Goal: Task Accomplishment & Management: Manage account settings

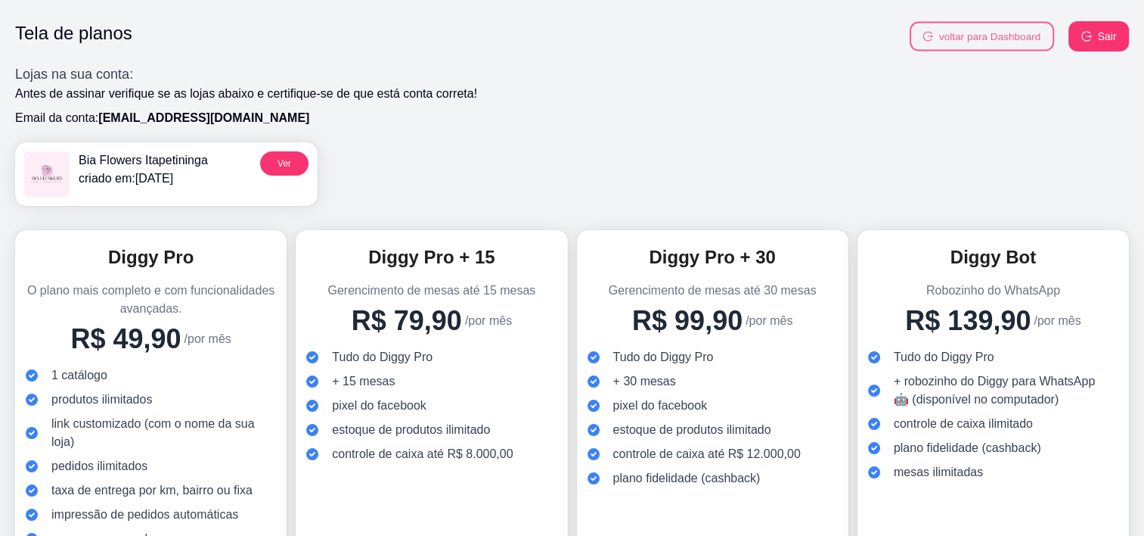
click at [957, 39] on button "voltar para Dashboard" at bounding box center [982, 36] width 144 height 29
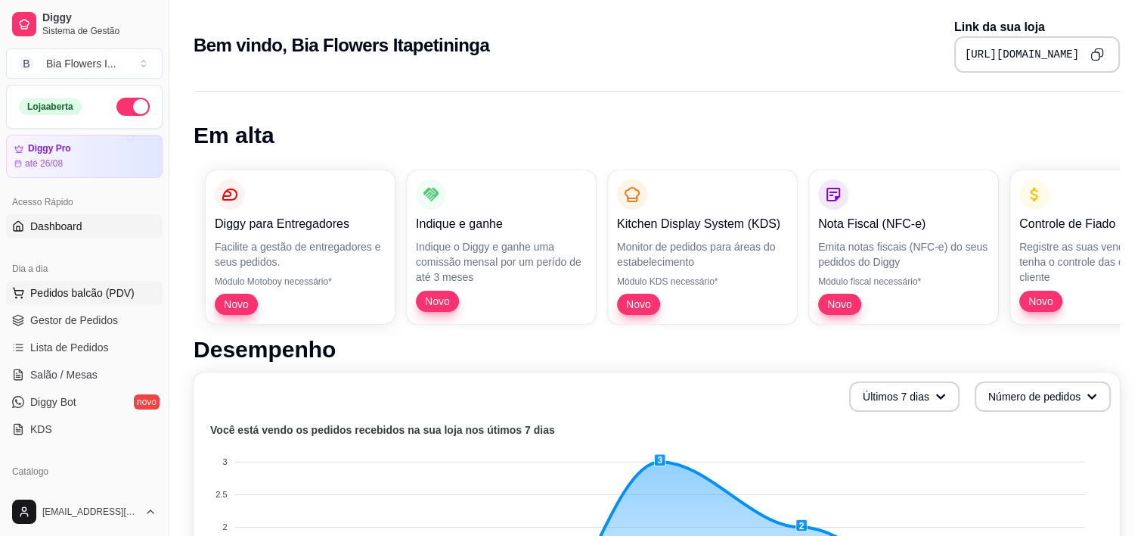
click at [62, 287] on span "Pedidos balcão (PDV)" at bounding box center [82, 292] width 104 height 15
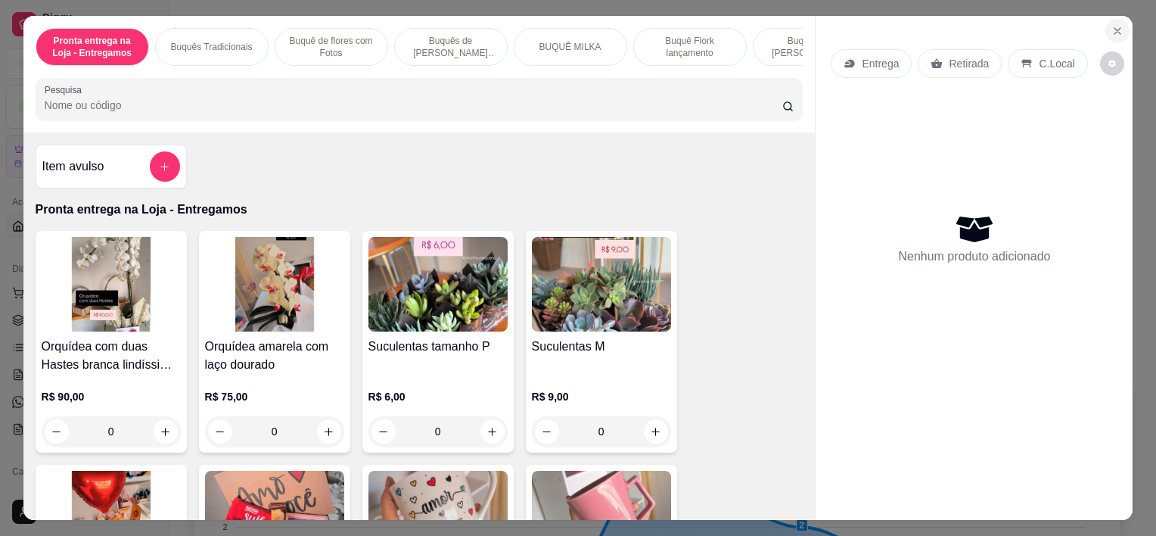
click at [1111, 25] on icon "Close" at bounding box center [1117, 31] width 12 height 12
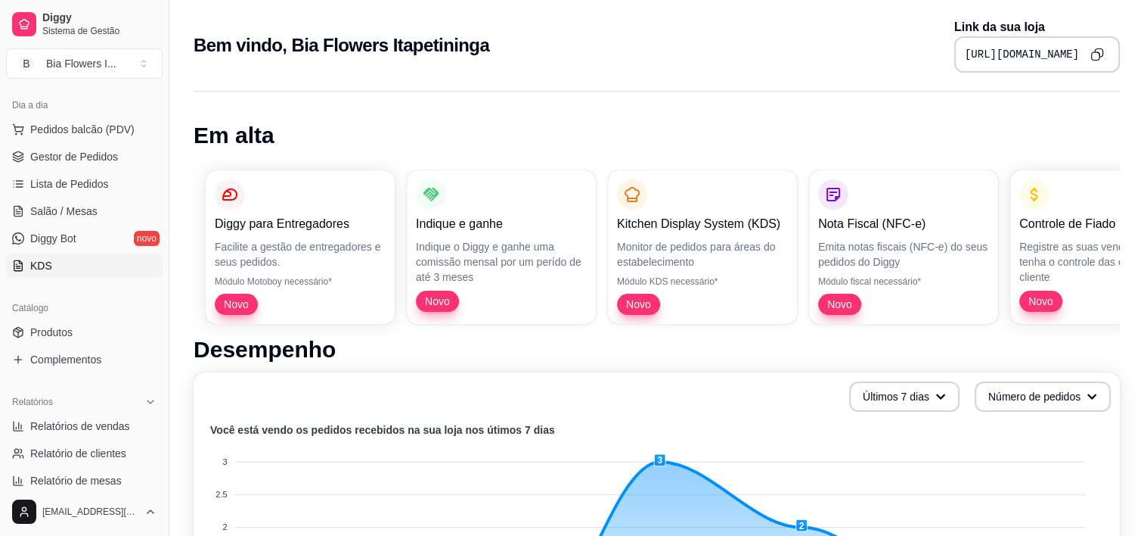
scroll to position [169, 0]
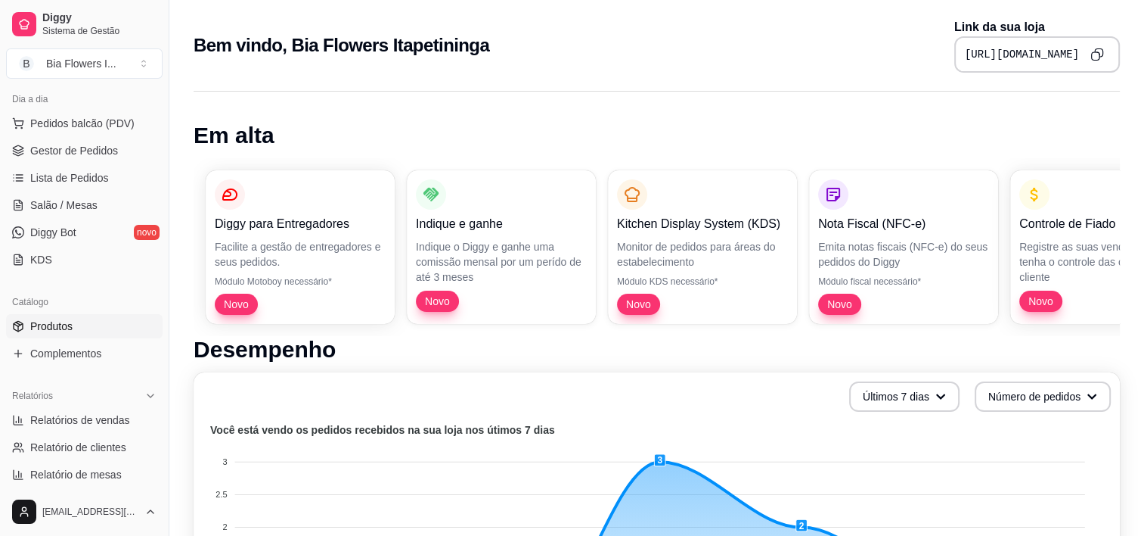
click at [95, 336] on link "Produtos" at bounding box center [84, 326] width 157 height 24
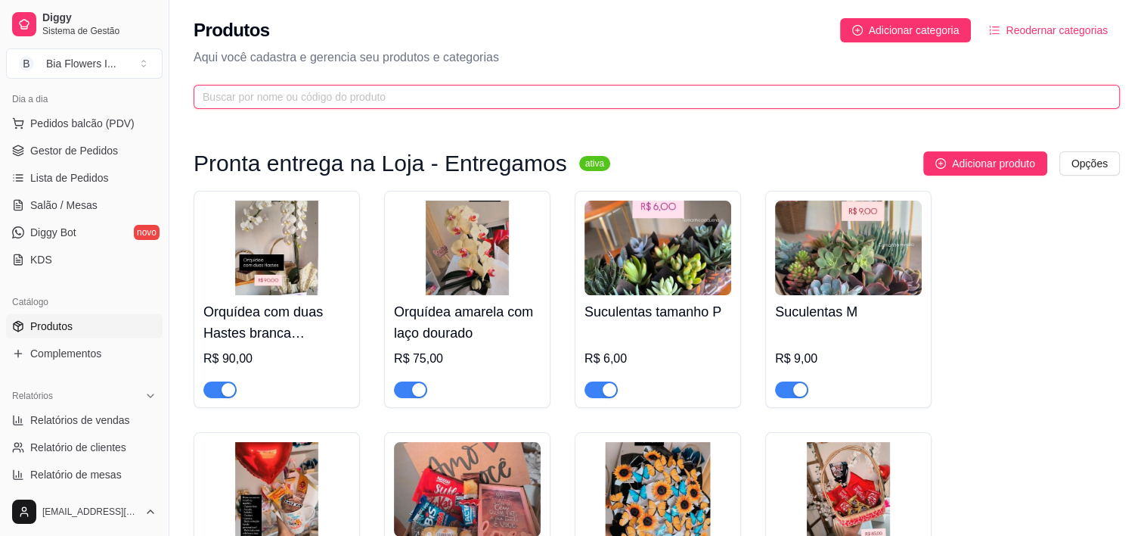
click at [402, 91] on input "text" at bounding box center [651, 96] width 896 height 17
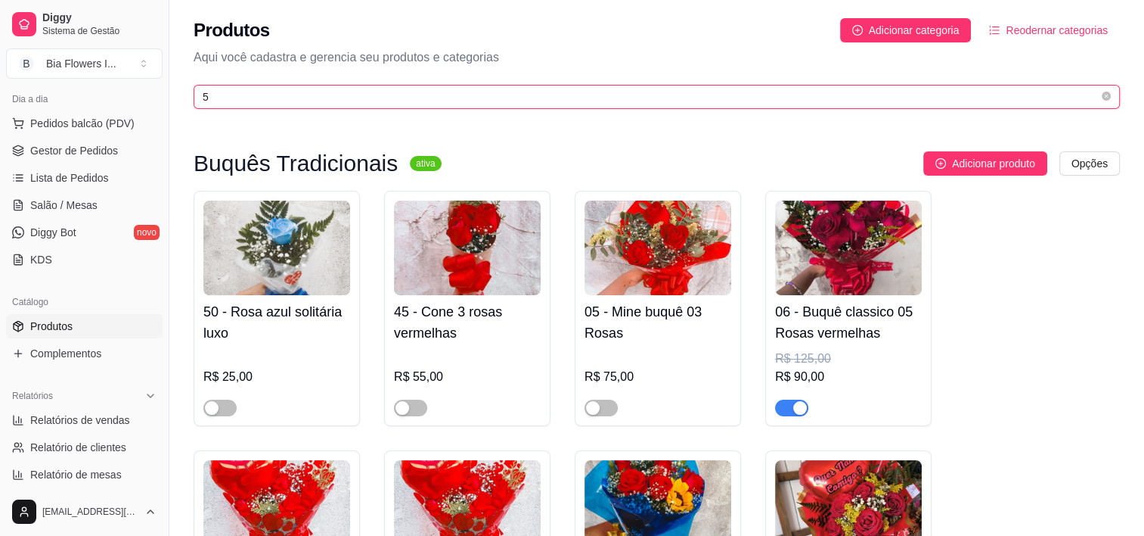
scroll to position [115, 0]
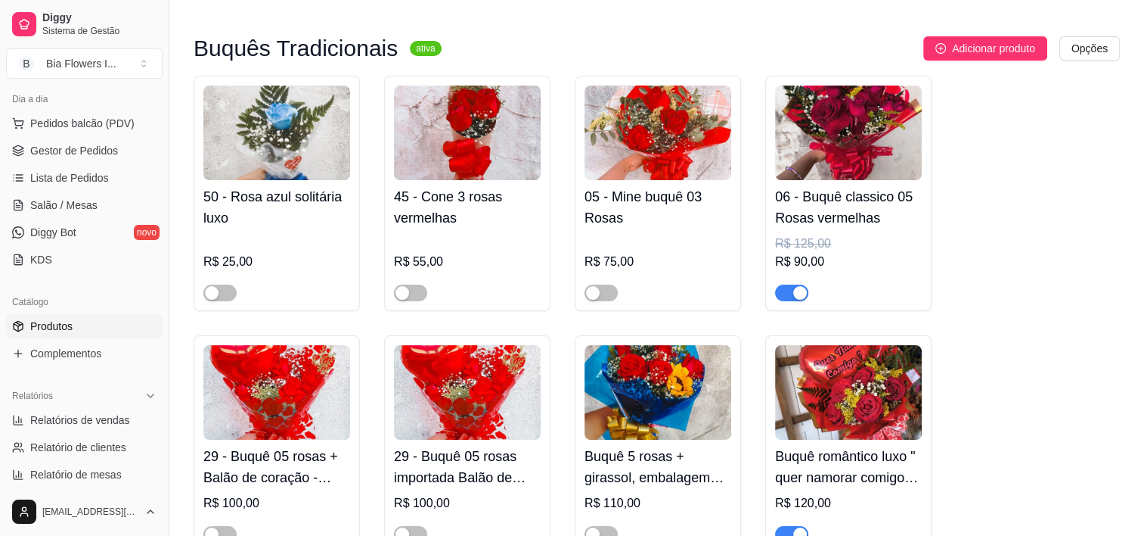
type input "5"
click at [790, 290] on button "button" at bounding box center [791, 292] width 33 height 17
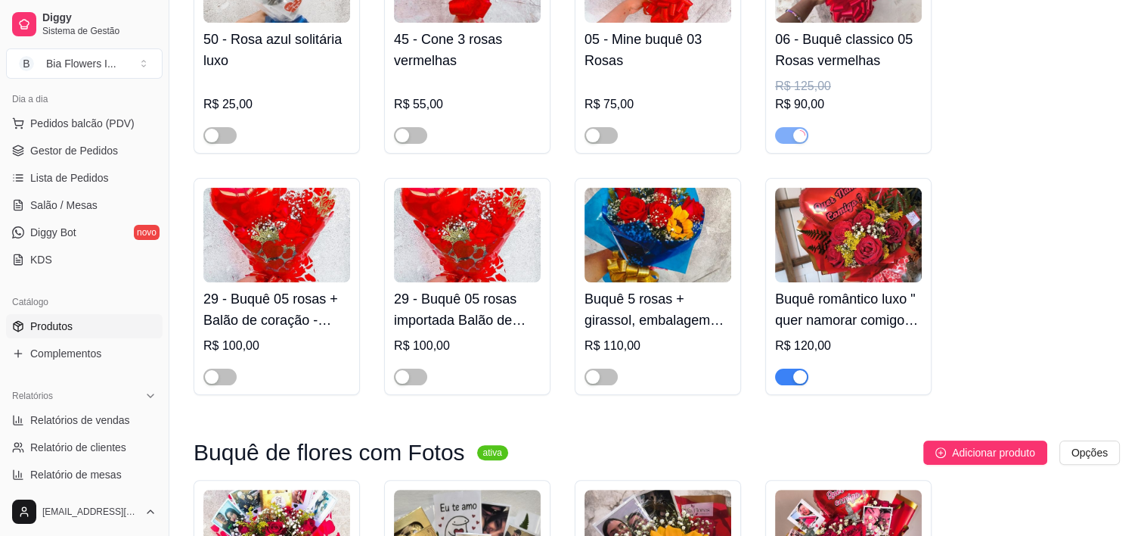
scroll to position [293, 0]
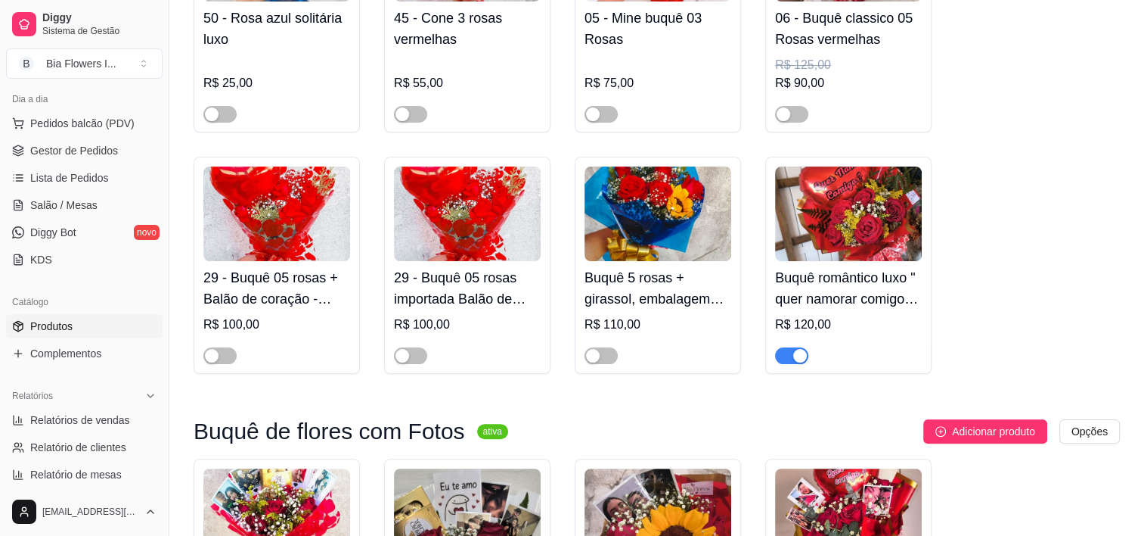
click at [784, 356] on span "button" at bounding box center [791, 355] width 33 height 17
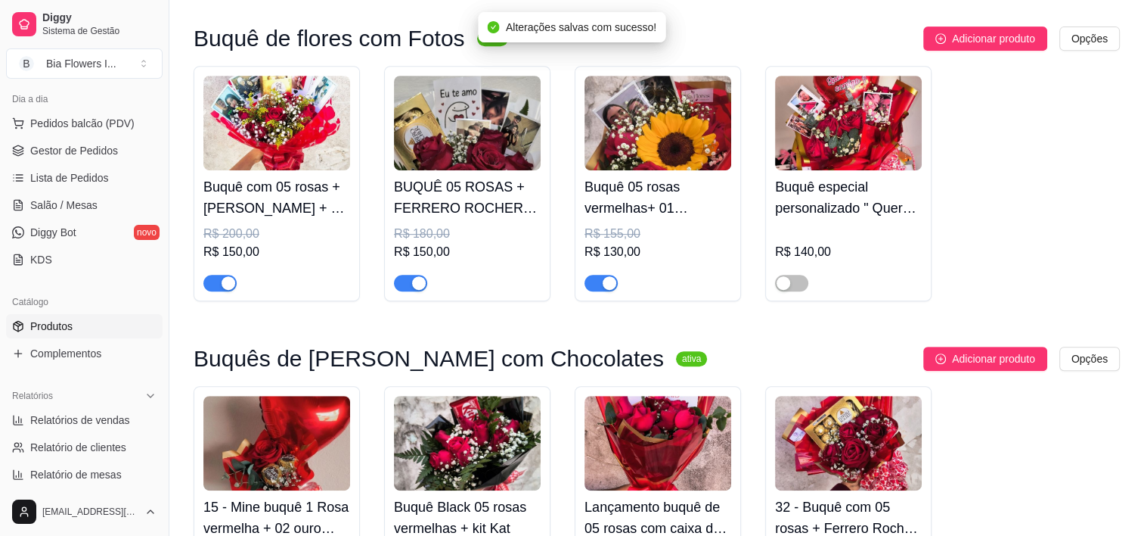
scroll to position [687, 0]
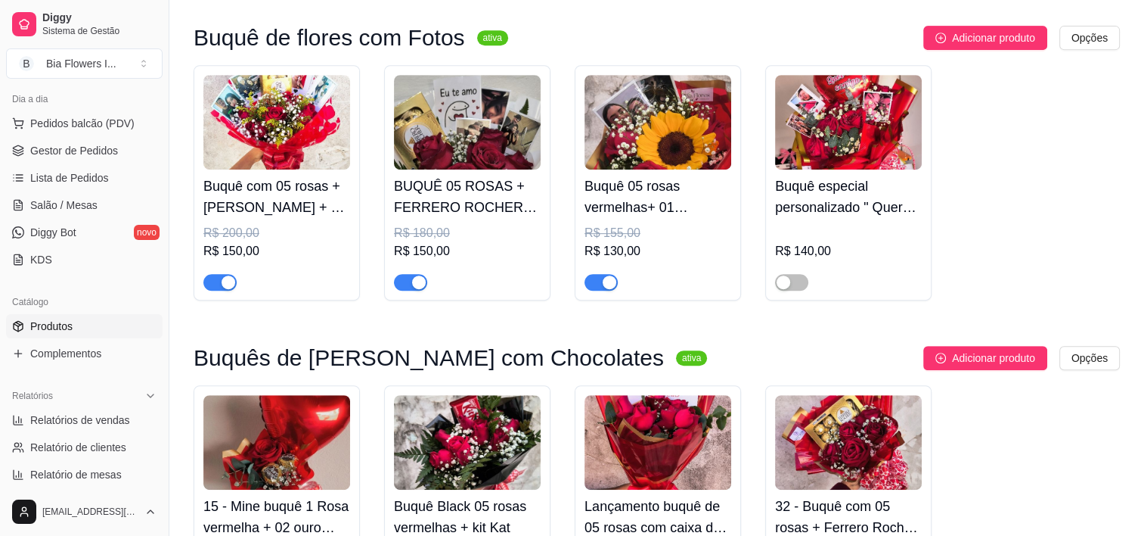
click at [408, 284] on button "button" at bounding box center [410, 282] width 33 height 17
click at [216, 288] on span "button" at bounding box center [219, 282] width 33 height 17
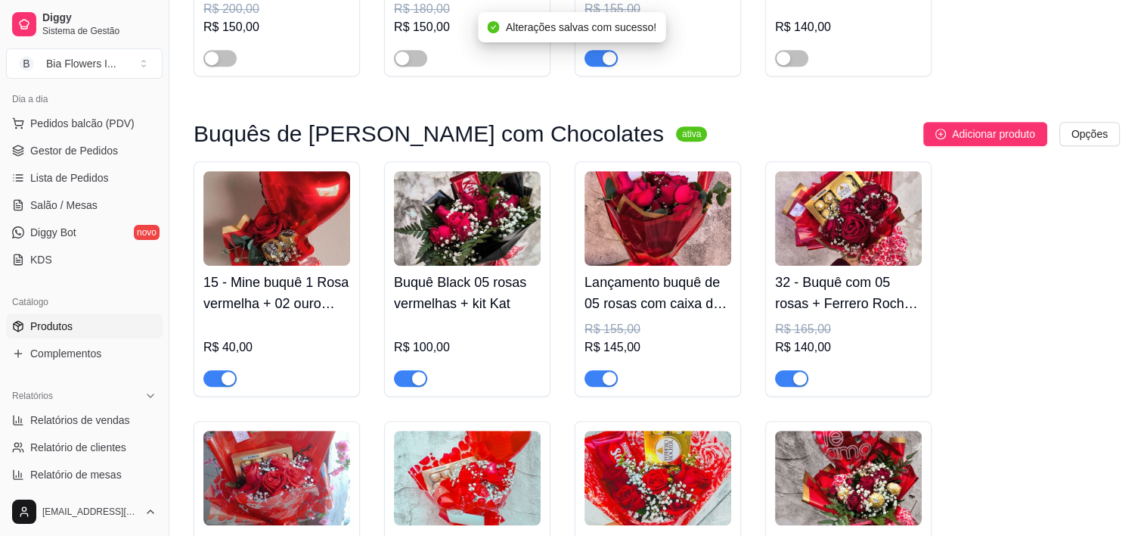
scroll to position [912, 0]
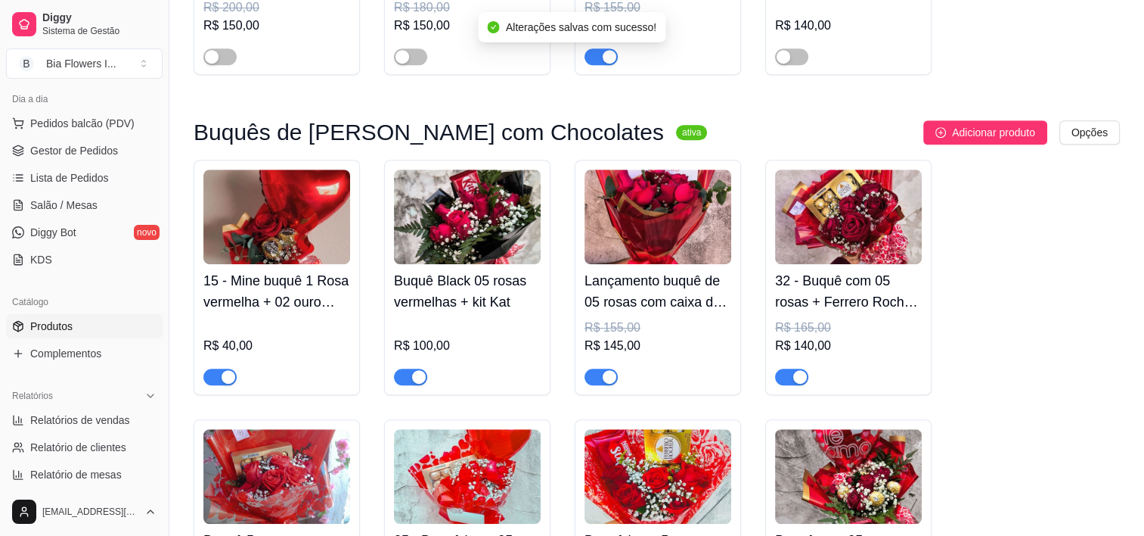
click at [780, 372] on span "button" at bounding box center [791, 376] width 33 height 17
click at [591, 383] on span "button" at bounding box center [601, 376] width 33 height 17
click at [402, 375] on span "button" at bounding box center [410, 376] width 33 height 17
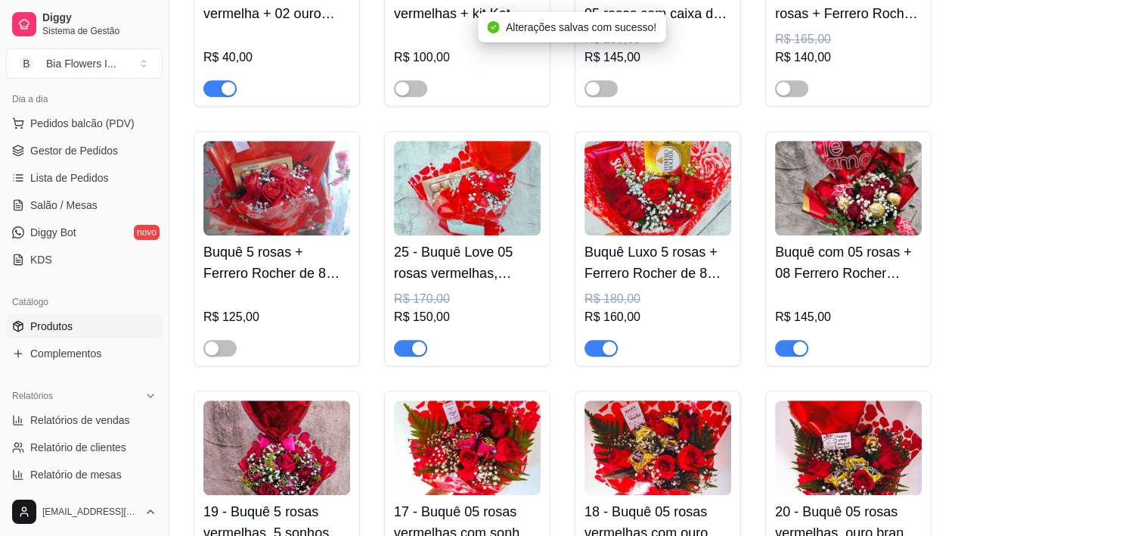
scroll to position [1203, 0]
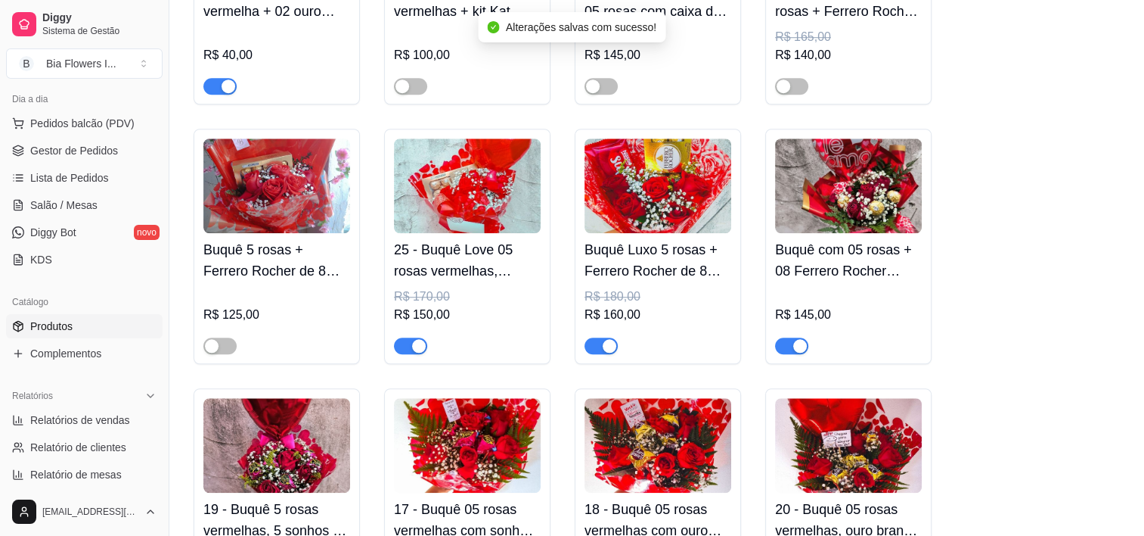
click at [402, 346] on span "button" at bounding box center [410, 345] width 33 height 17
click at [596, 344] on span "button" at bounding box center [601, 345] width 33 height 17
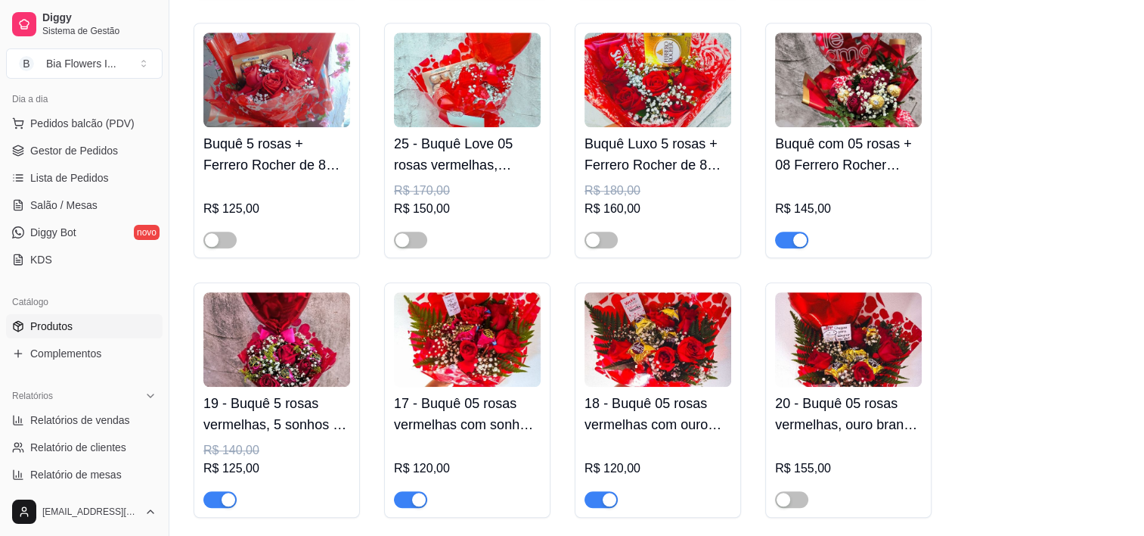
scroll to position [1312, 0]
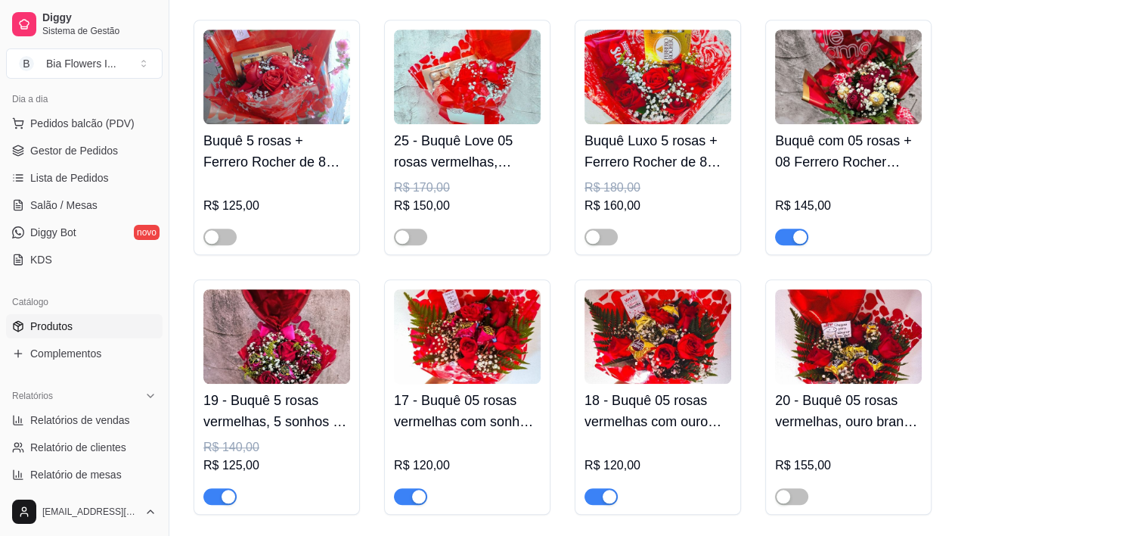
click at [785, 241] on span "button" at bounding box center [791, 236] width 33 height 17
click at [601, 496] on button "button" at bounding box center [601, 496] width 33 height 17
click at [402, 495] on span "button" at bounding box center [410, 496] width 33 height 17
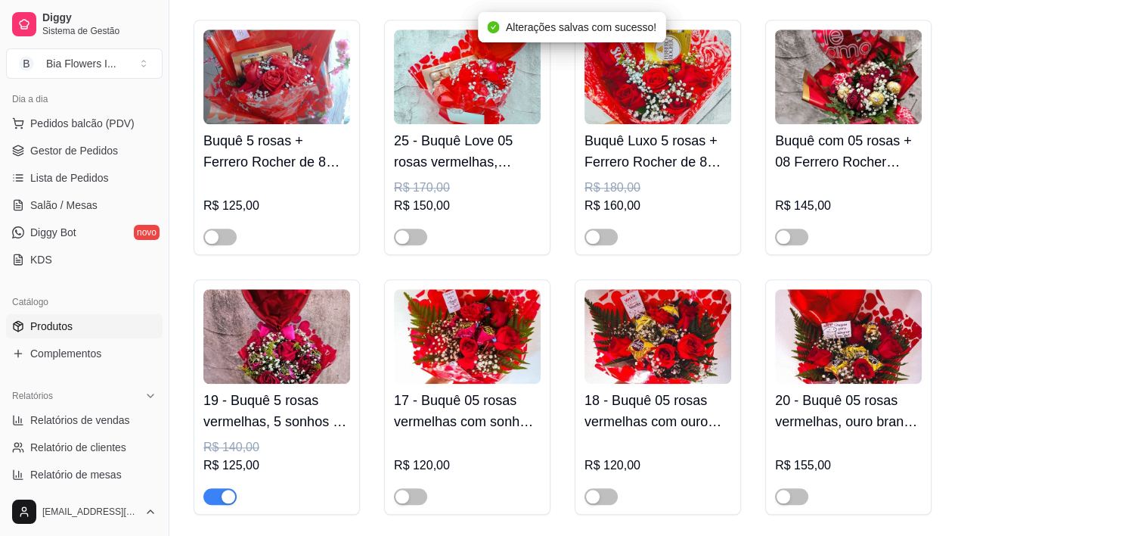
click at [213, 498] on span "button" at bounding box center [219, 496] width 33 height 17
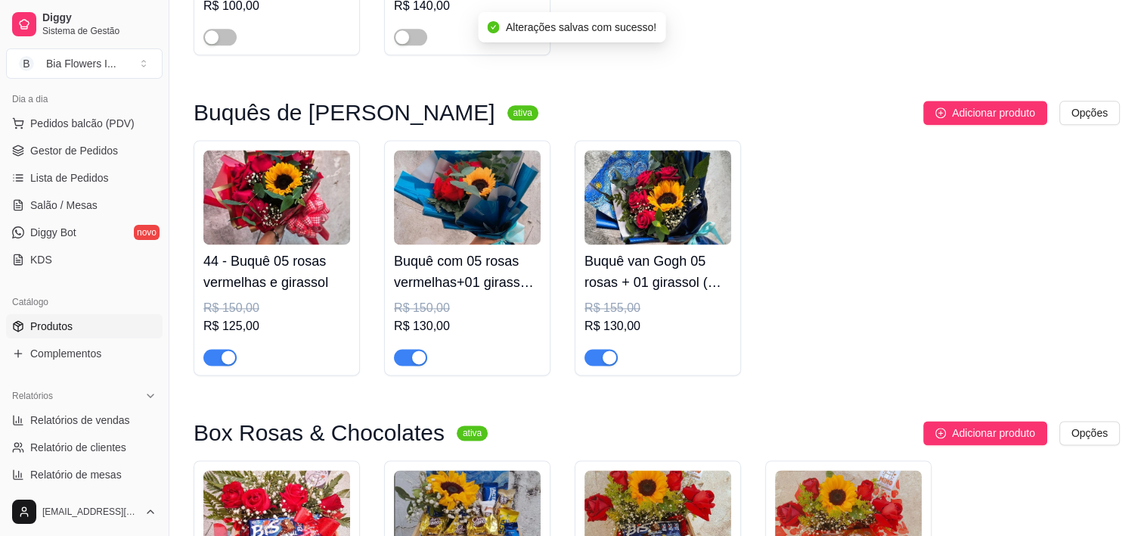
scroll to position [2017, 0]
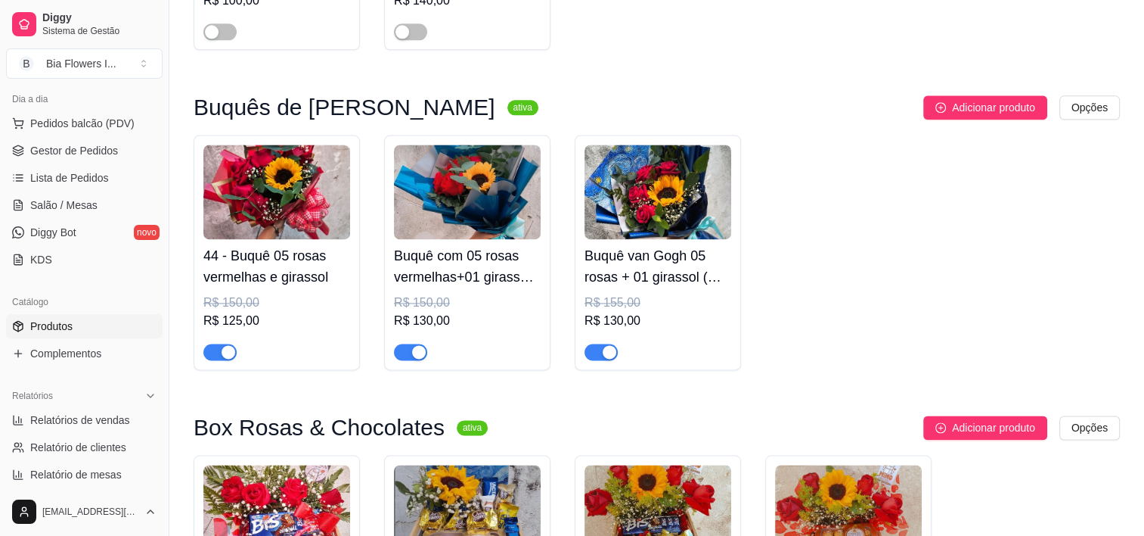
click at [588, 353] on span "button" at bounding box center [601, 351] width 33 height 17
click at [397, 360] on span "button" at bounding box center [410, 351] width 33 height 17
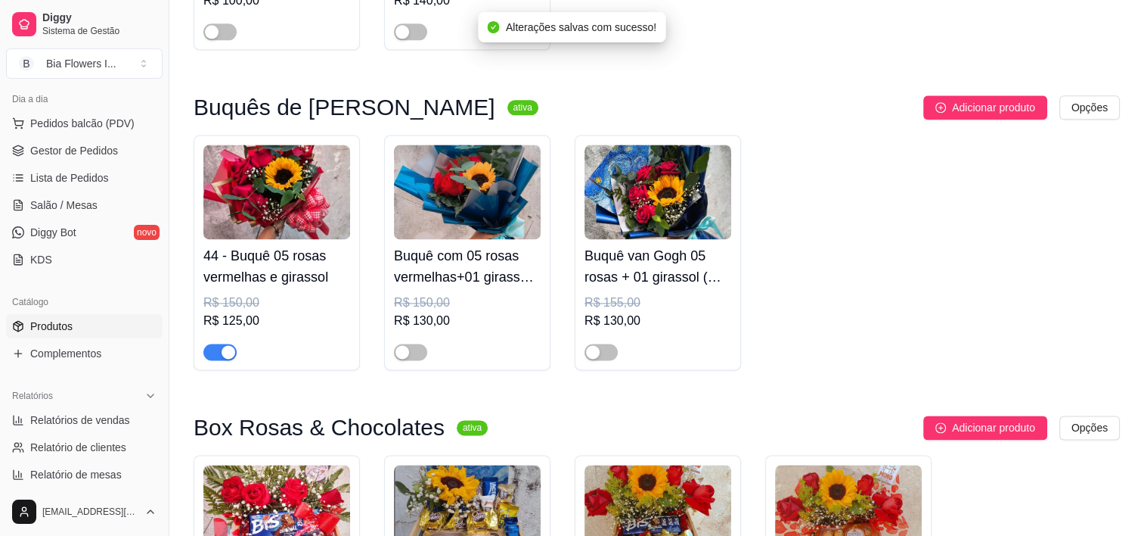
click at [209, 357] on span "button" at bounding box center [219, 351] width 33 height 17
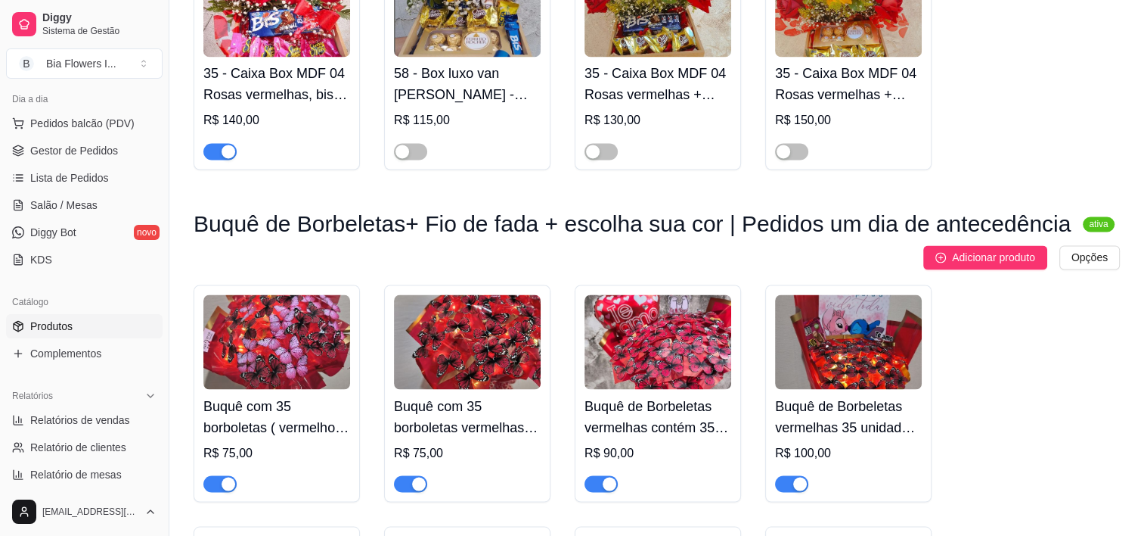
scroll to position [2557, 0]
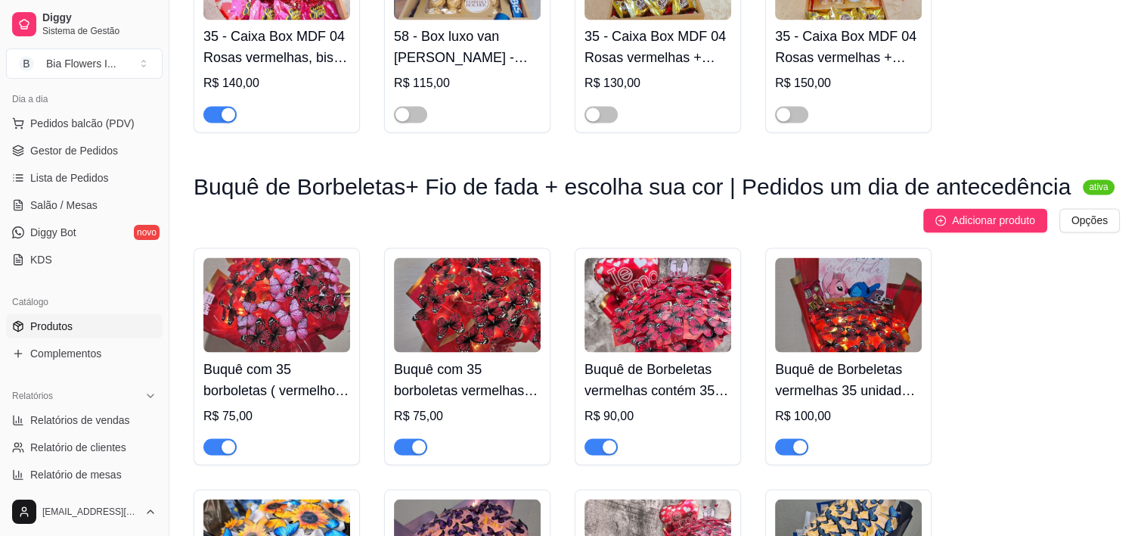
click at [216, 112] on span "button" at bounding box center [219, 114] width 33 height 17
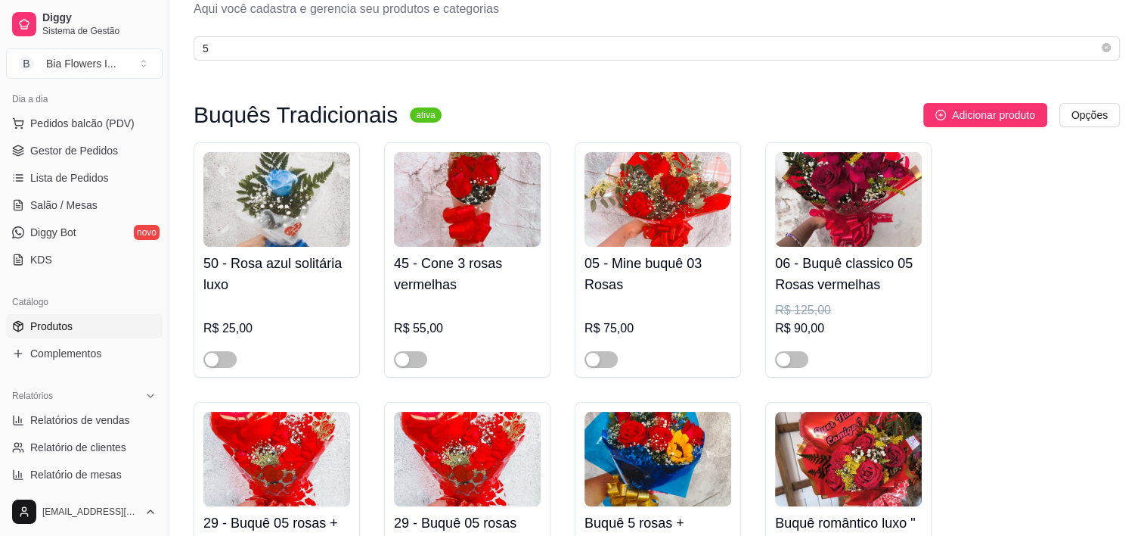
scroll to position [0, 0]
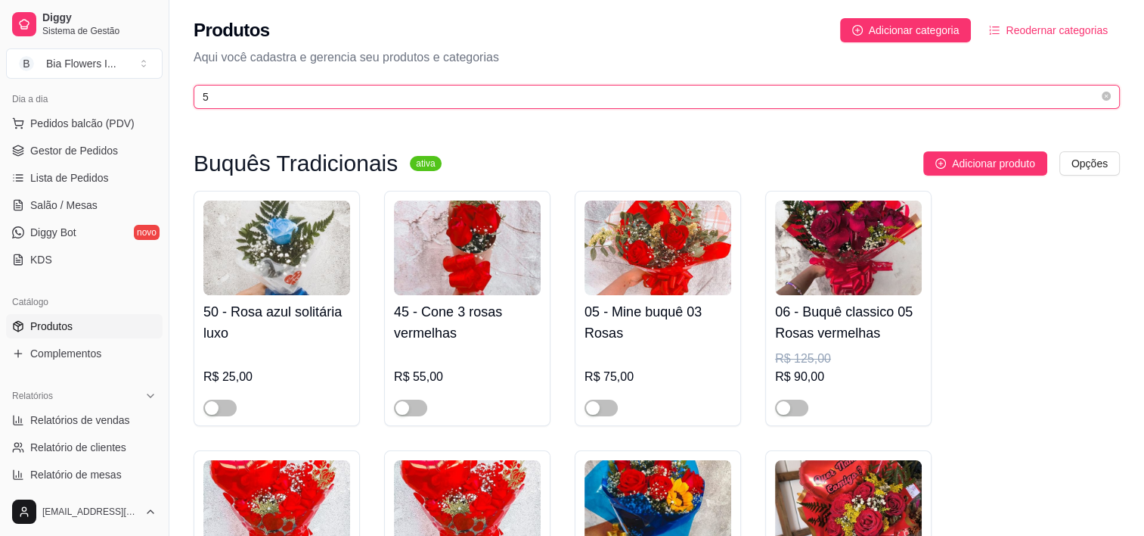
click at [359, 94] on input "5" at bounding box center [651, 96] width 896 height 17
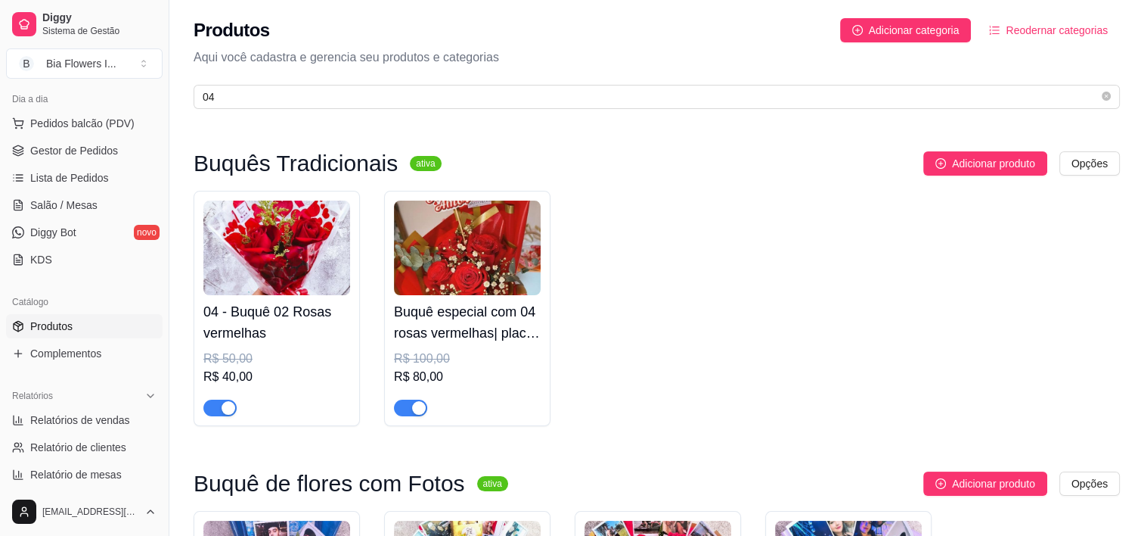
click at [399, 413] on span "button" at bounding box center [410, 407] width 33 height 17
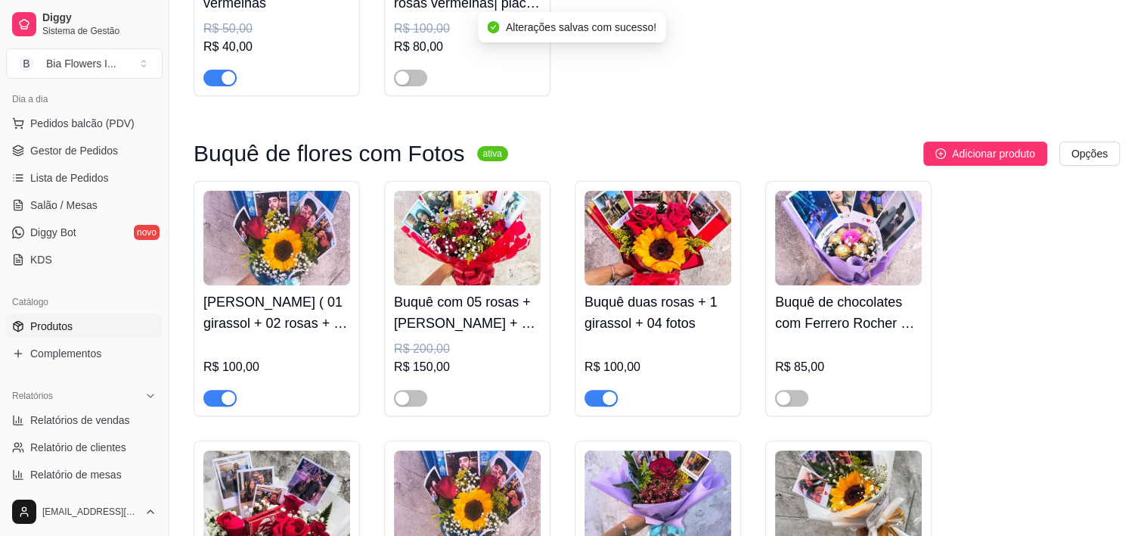
scroll to position [351, 0]
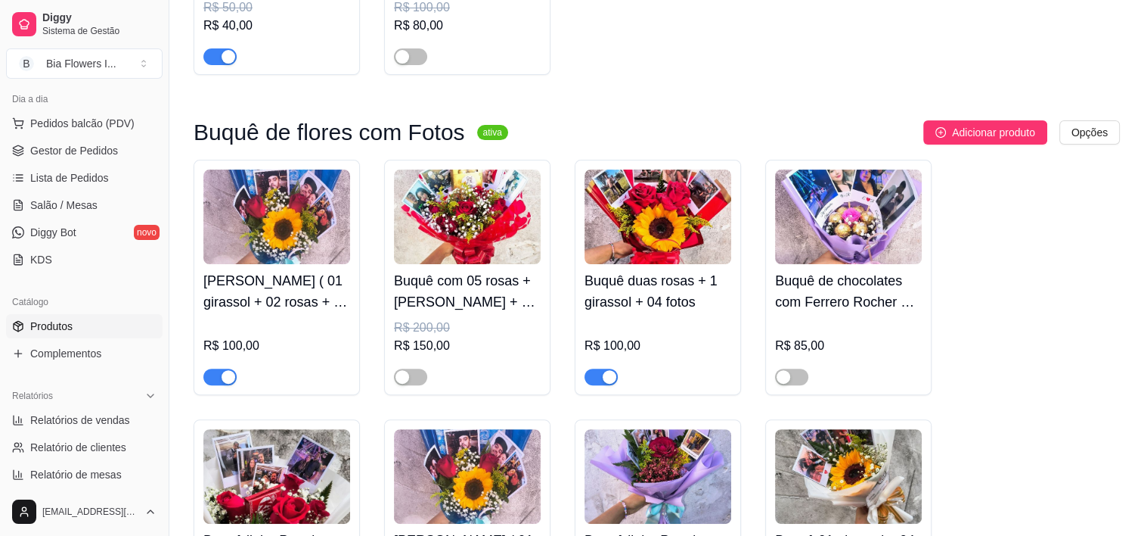
click at [594, 370] on span "button" at bounding box center [601, 376] width 33 height 17
click at [216, 369] on span "button" at bounding box center [219, 376] width 33 height 17
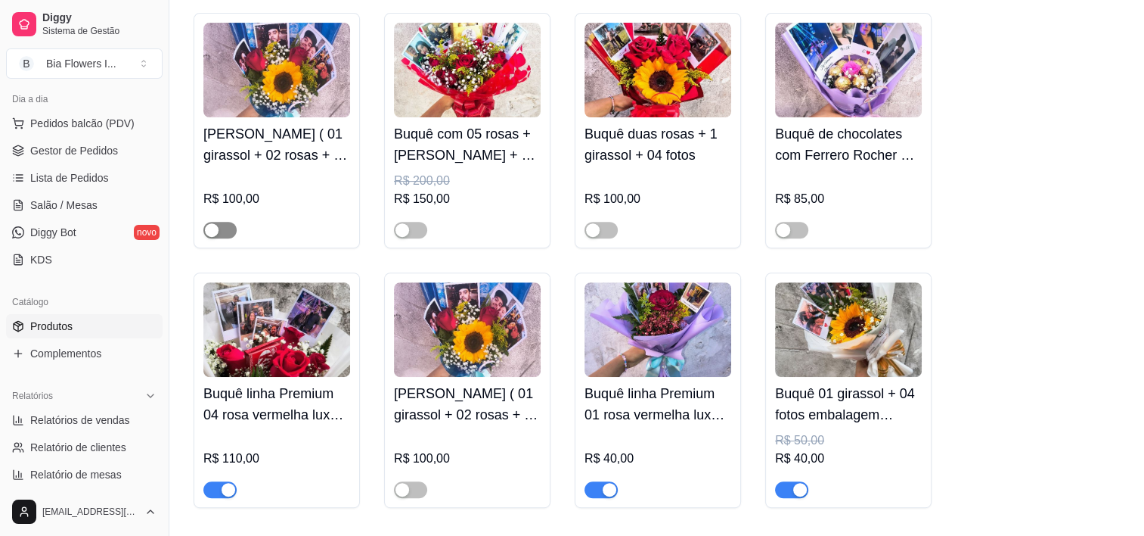
scroll to position [507, 0]
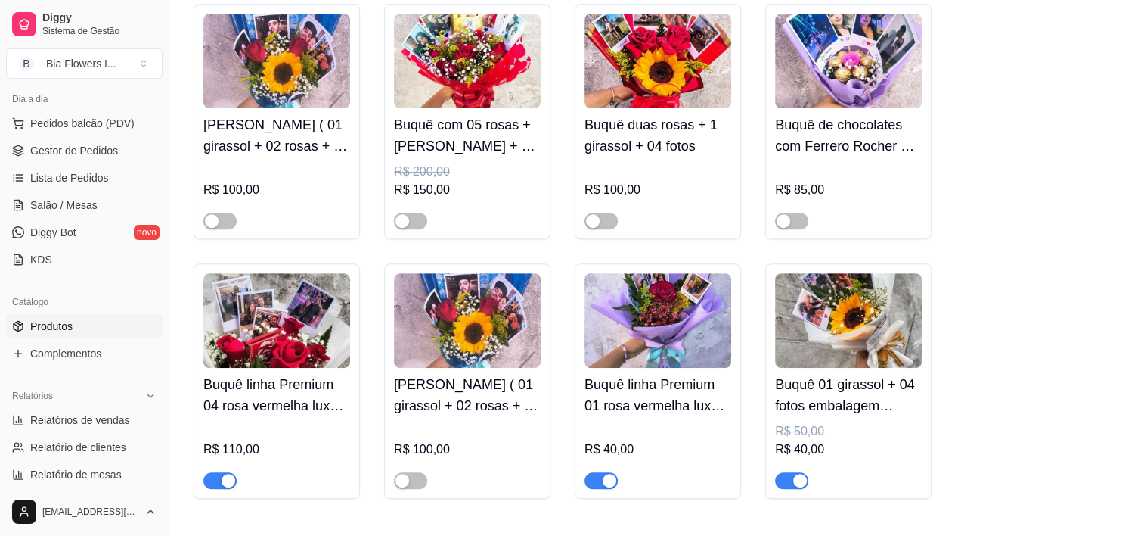
click at [216, 477] on span "button" at bounding box center [219, 480] width 33 height 17
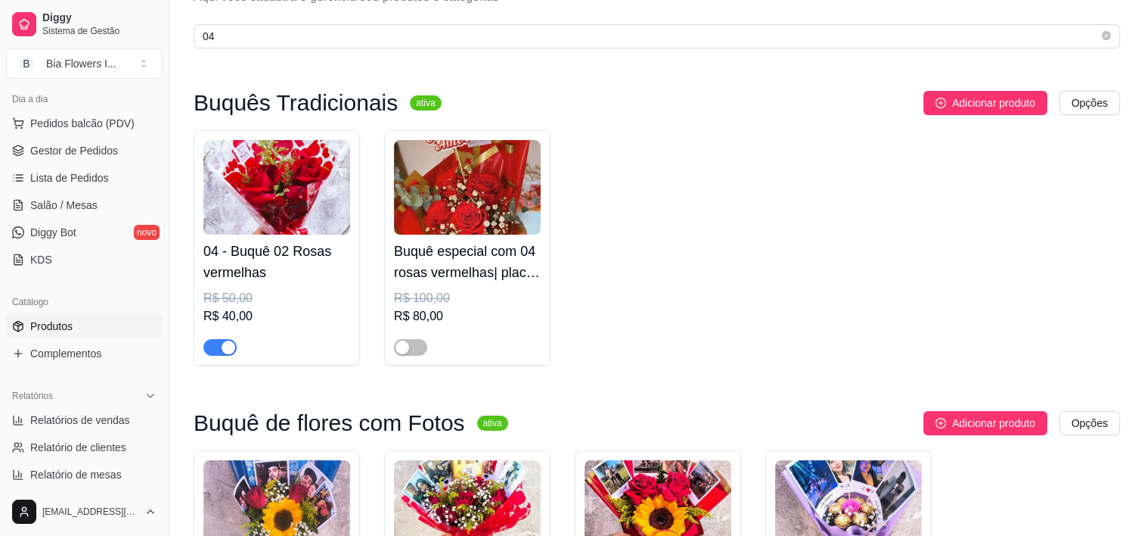
scroll to position [0, 0]
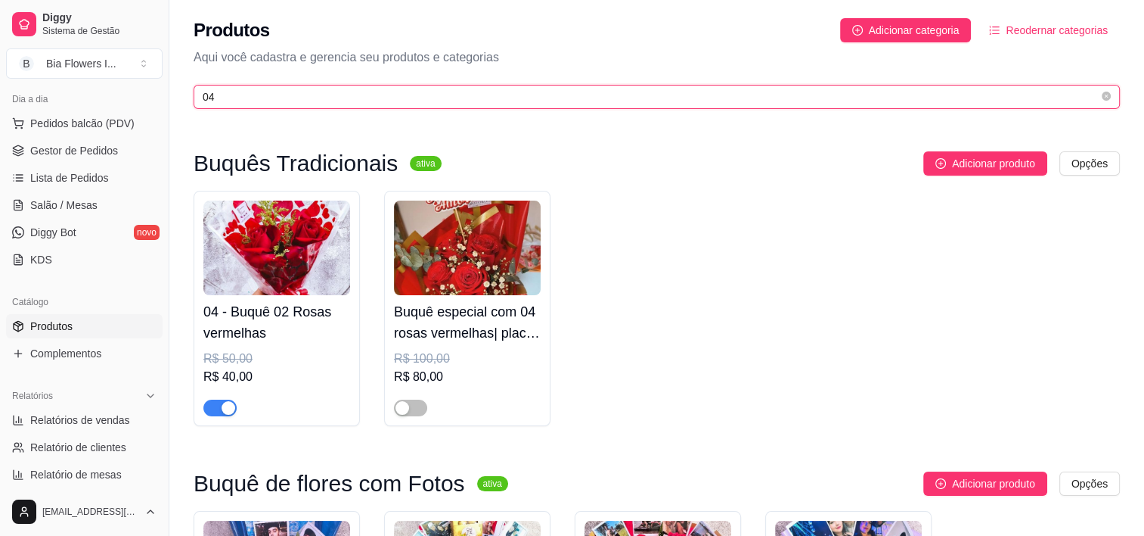
click at [300, 99] on input "04" at bounding box center [651, 96] width 896 height 17
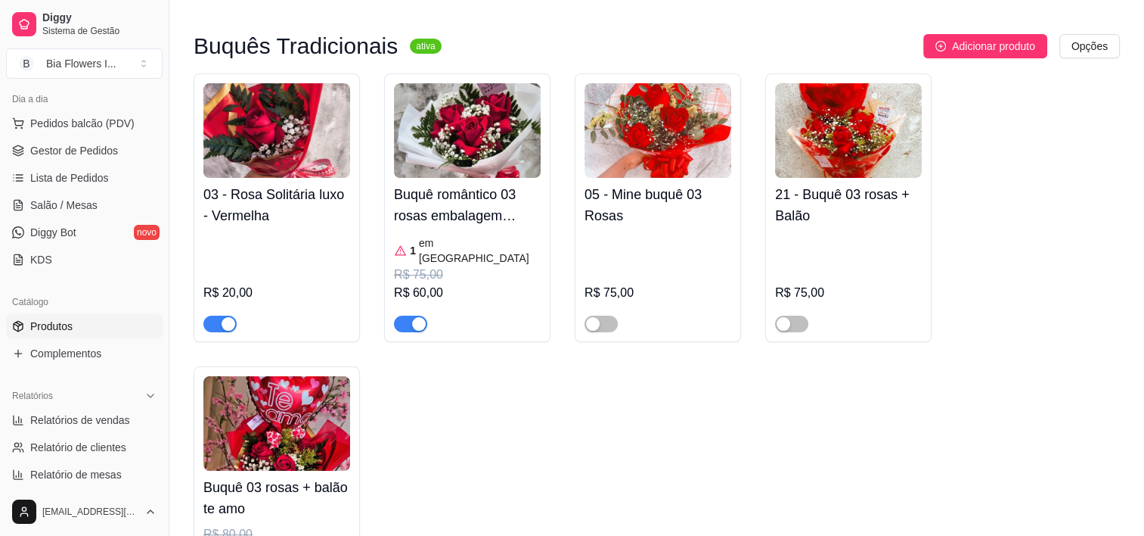
scroll to position [118, 0]
type input "03"
click at [405, 315] on span "button" at bounding box center [410, 323] width 33 height 17
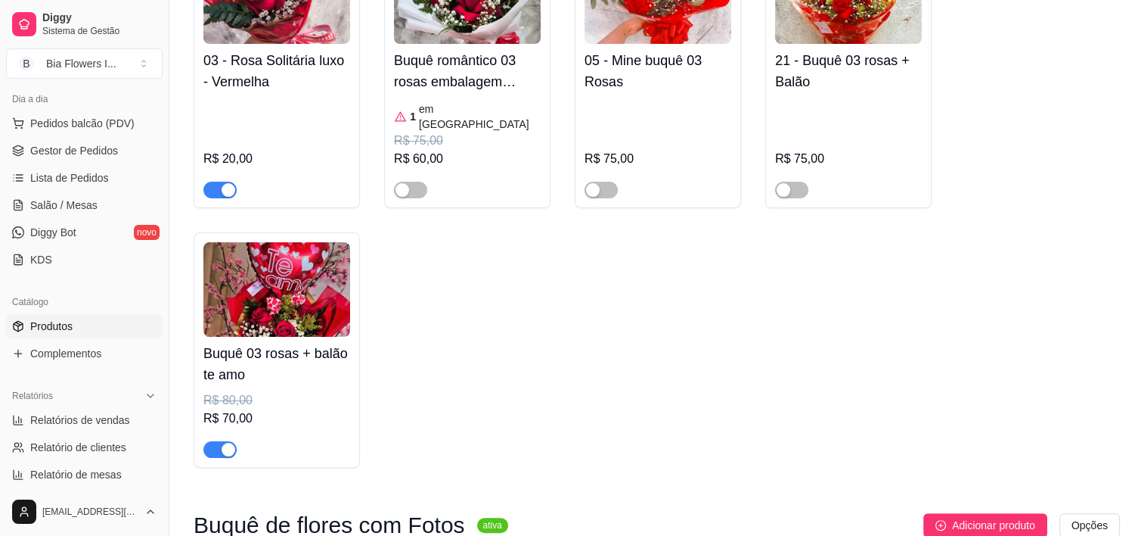
scroll to position [253, 0]
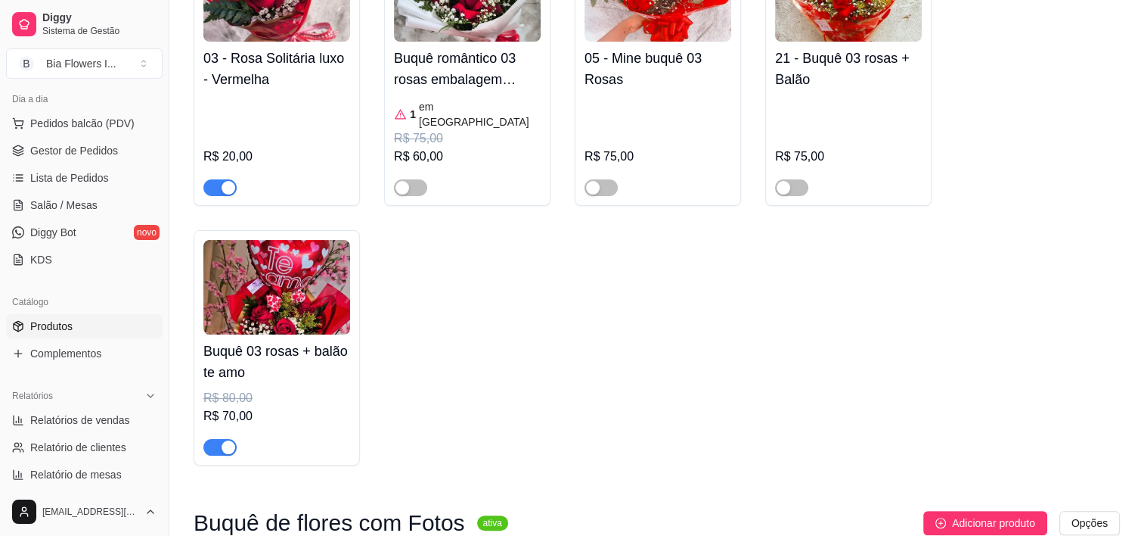
click at [212, 441] on span "button" at bounding box center [219, 447] width 33 height 17
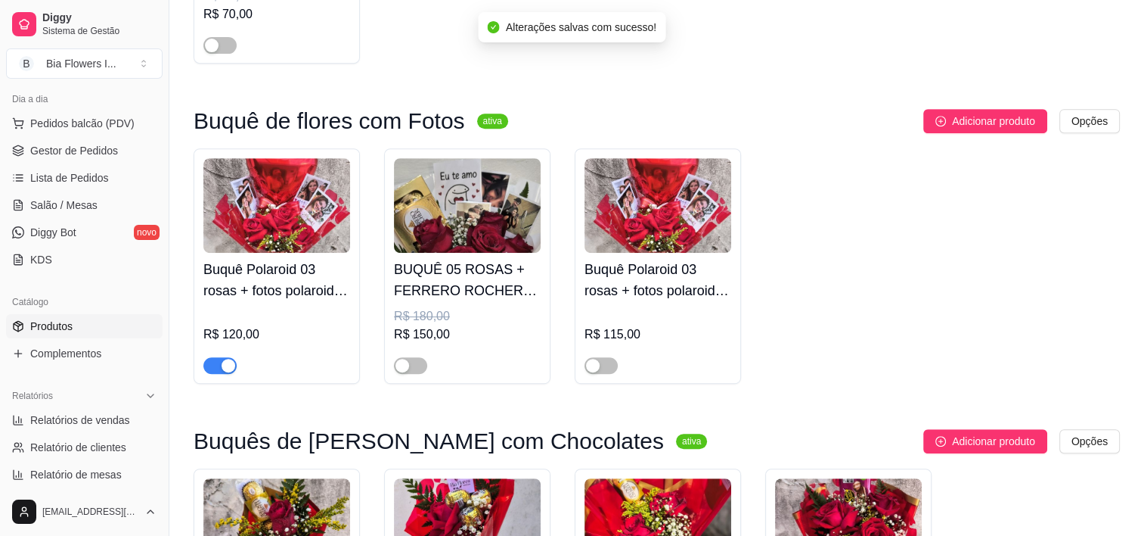
scroll to position [657, 0]
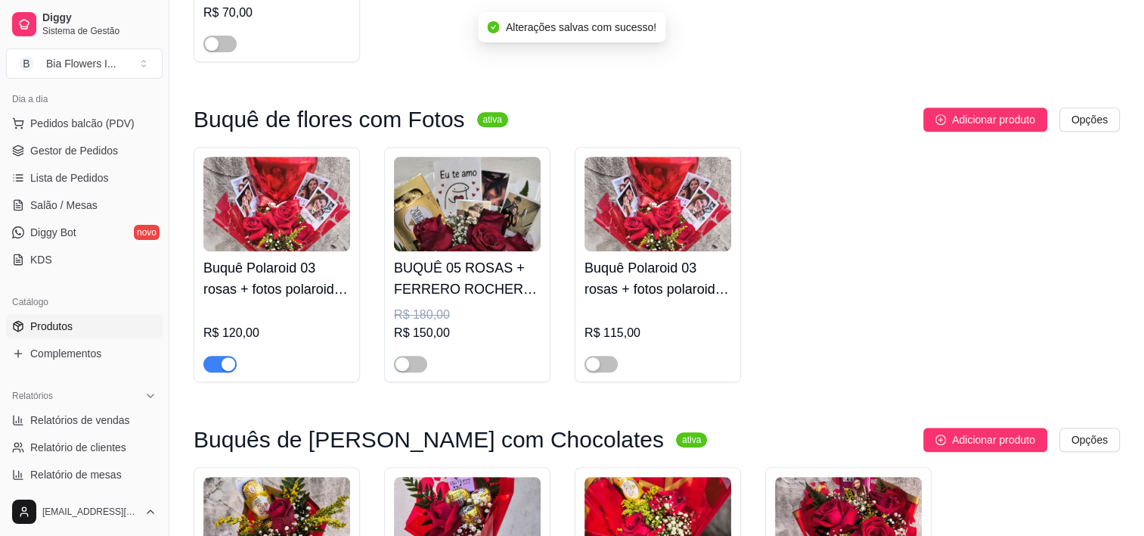
click at [209, 355] on span "button" at bounding box center [219, 363] width 33 height 17
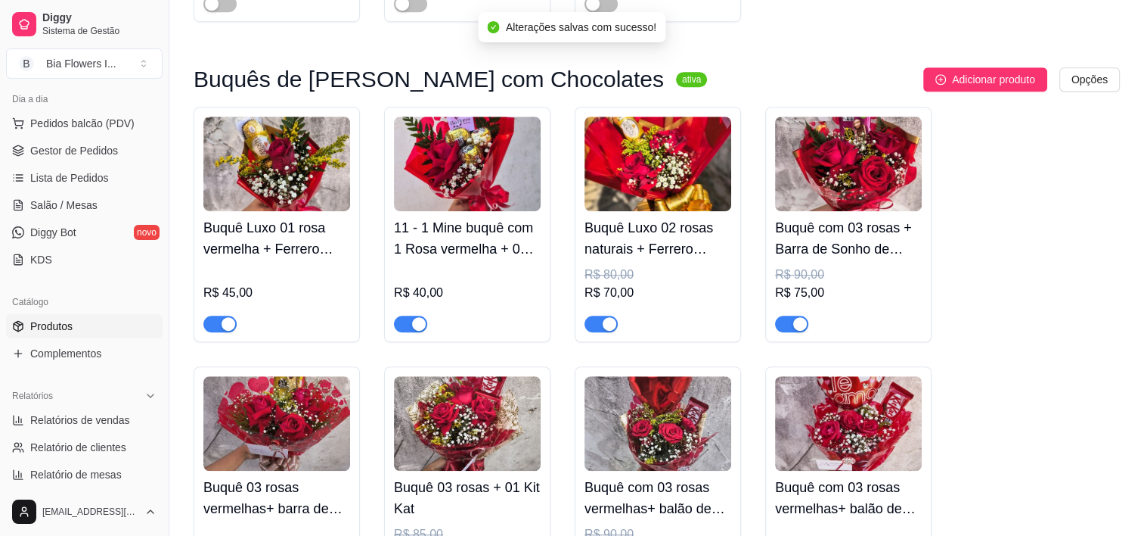
scroll to position [1033, 0]
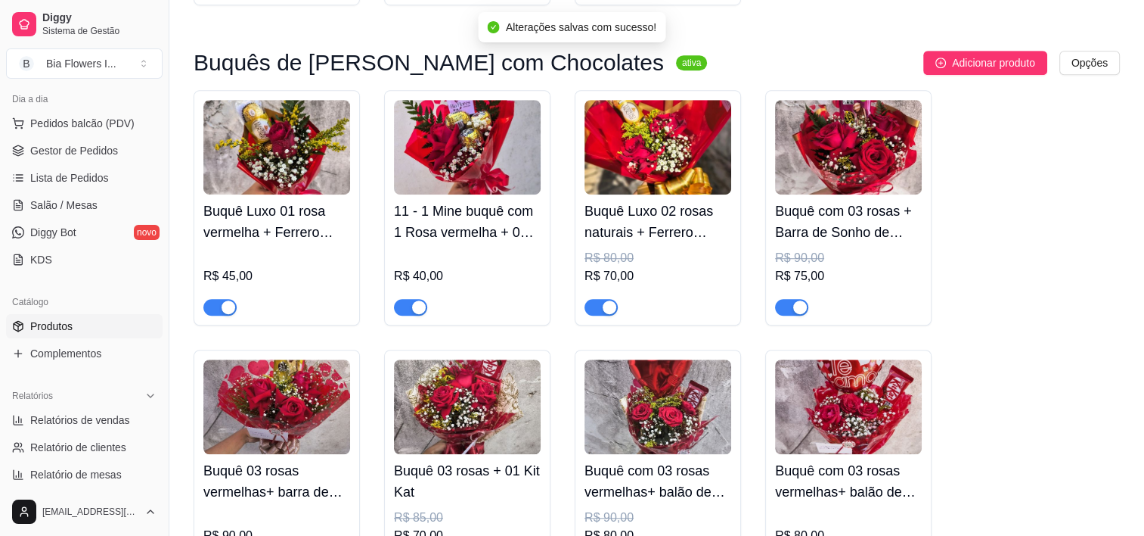
click at [593, 299] on span "button" at bounding box center [601, 307] width 33 height 17
click at [793, 300] on div "button" at bounding box center [800, 307] width 14 height 14
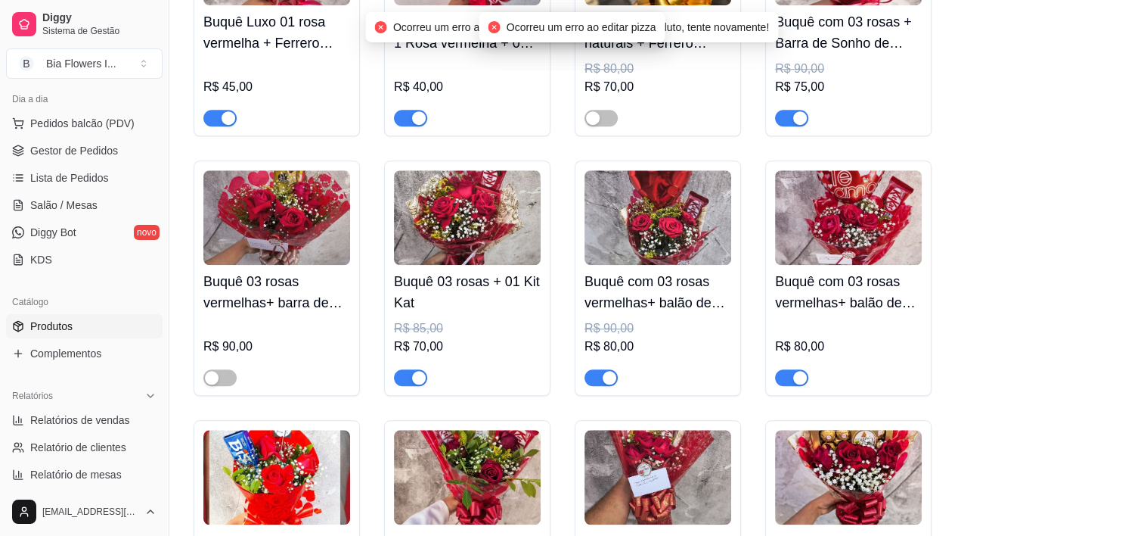
scroll to position [1222, 0]
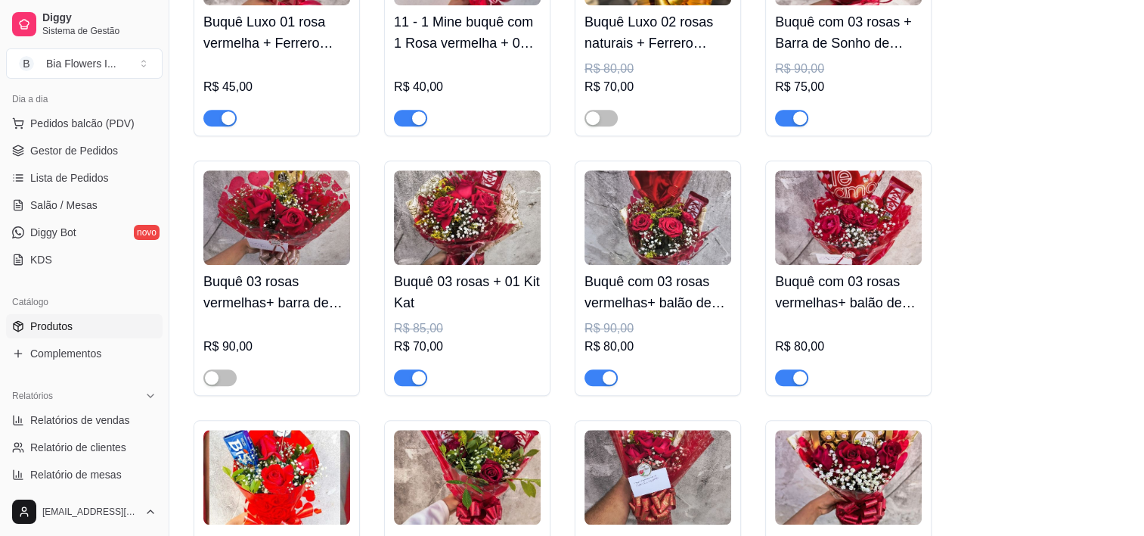
click at [410, 369] on button "button" at bounding box center [410, 377] width 33 height 17
click at [592, 369] on span "button" at bounding box center [601, 377] width 33 height 17
click at [791, 369] on button "button" at bounding box center [791, 377] width 33 height 17
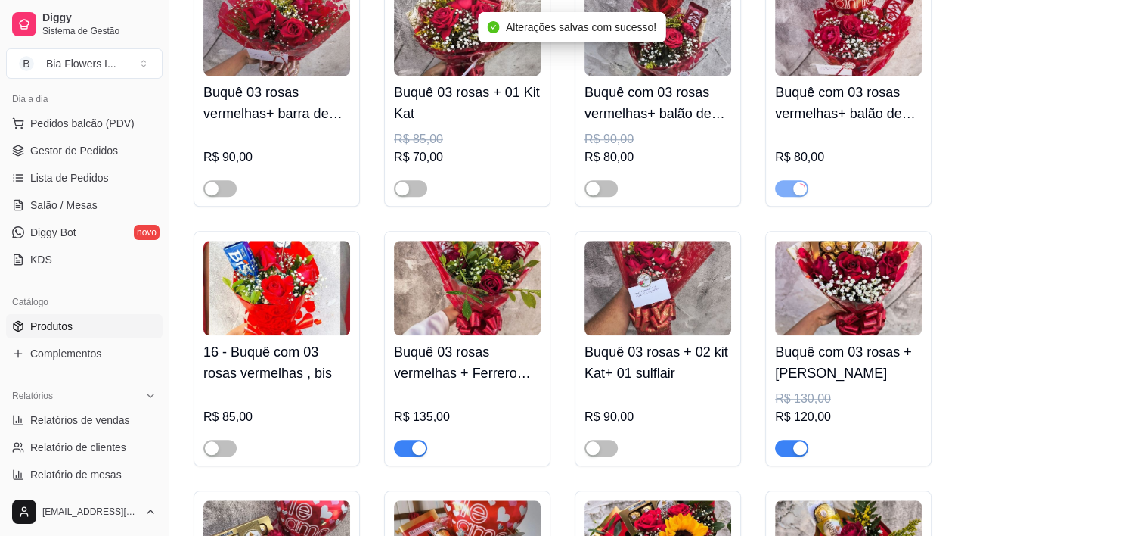
scroll to position [1416, 0]
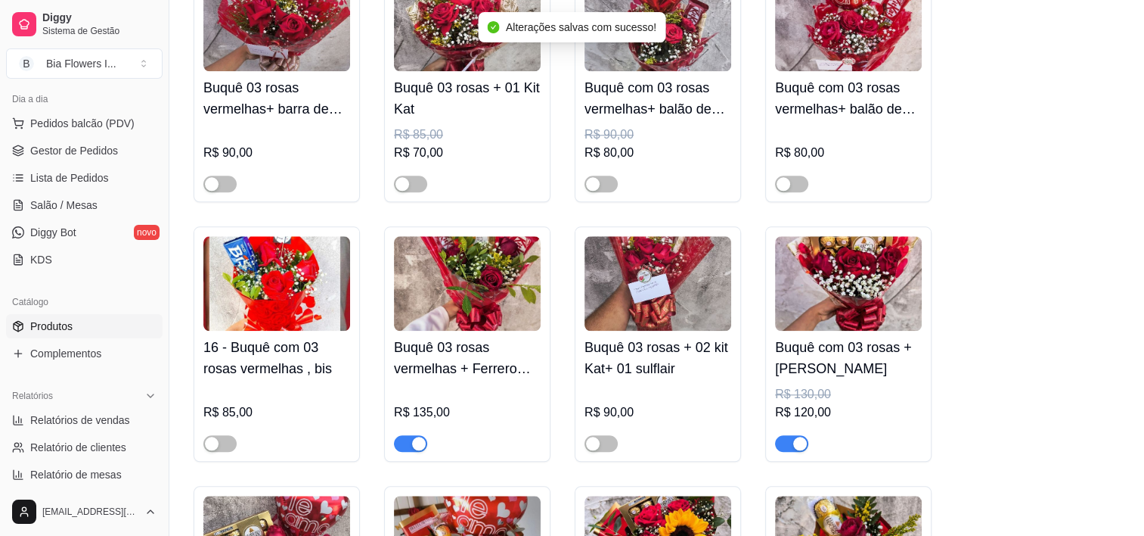
click at [784, 435] on span "button" at bounding box center [791, 443] width 33 height 17
click at [409, 435] on button "button" at bounding box center [410, 443] width 33 height 17
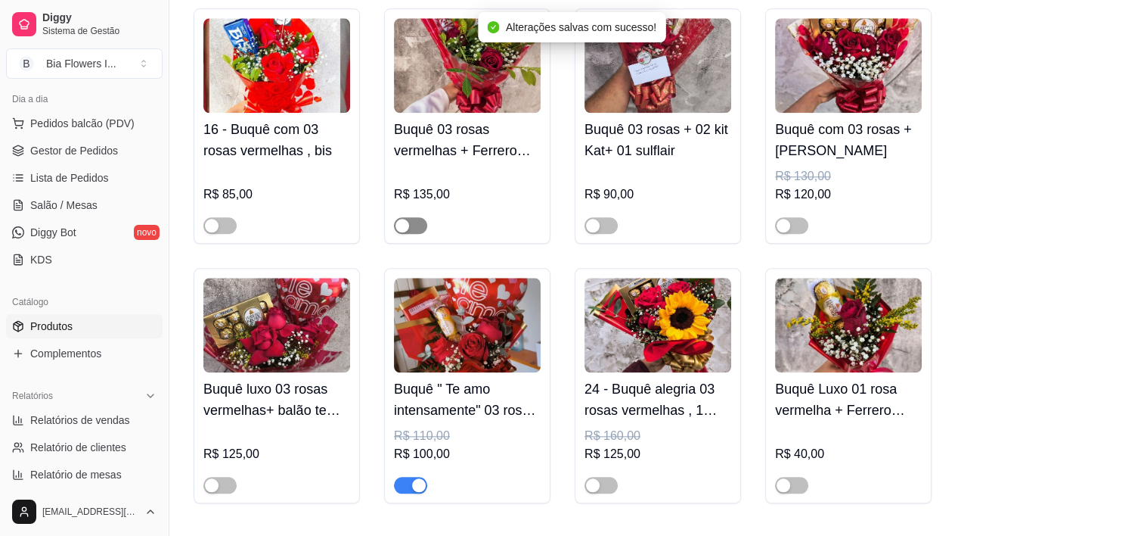
scroll to position [1734, 0]
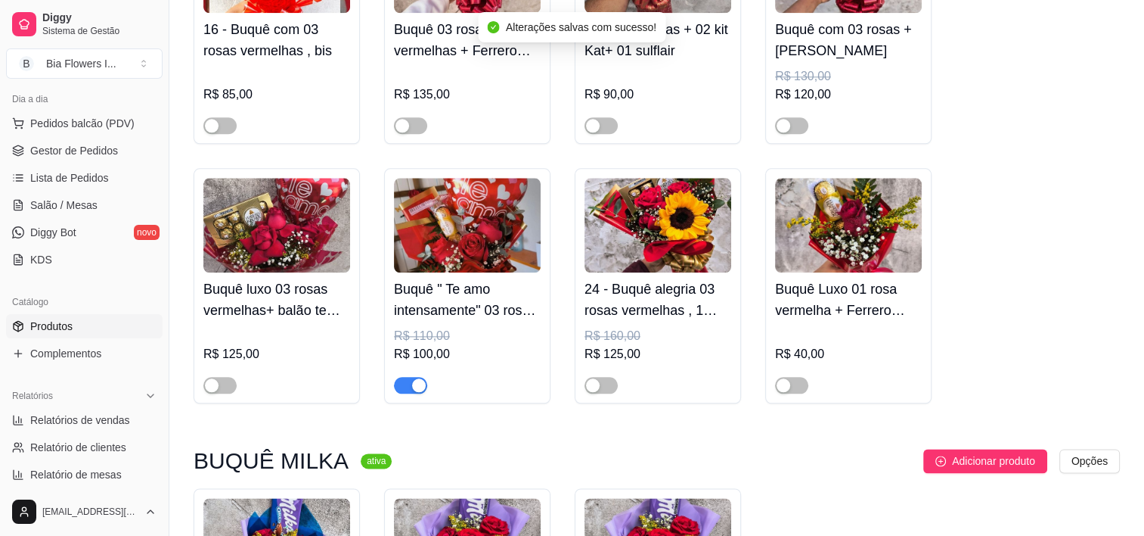
click at [406, 378] on span "button" at bounding box center [410, 385] width 33 height 17
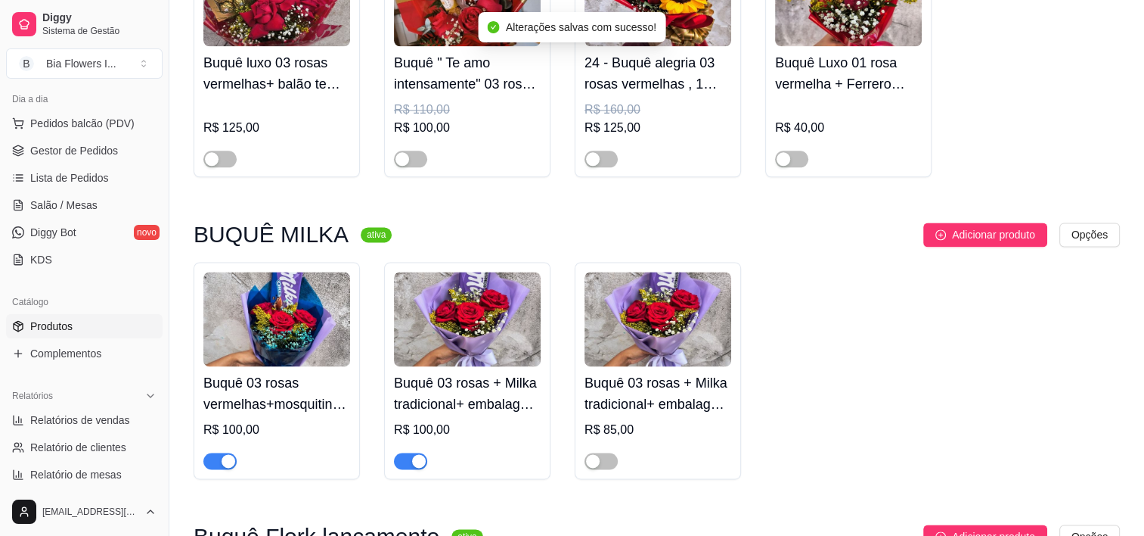
scroll to position [1961, 0]
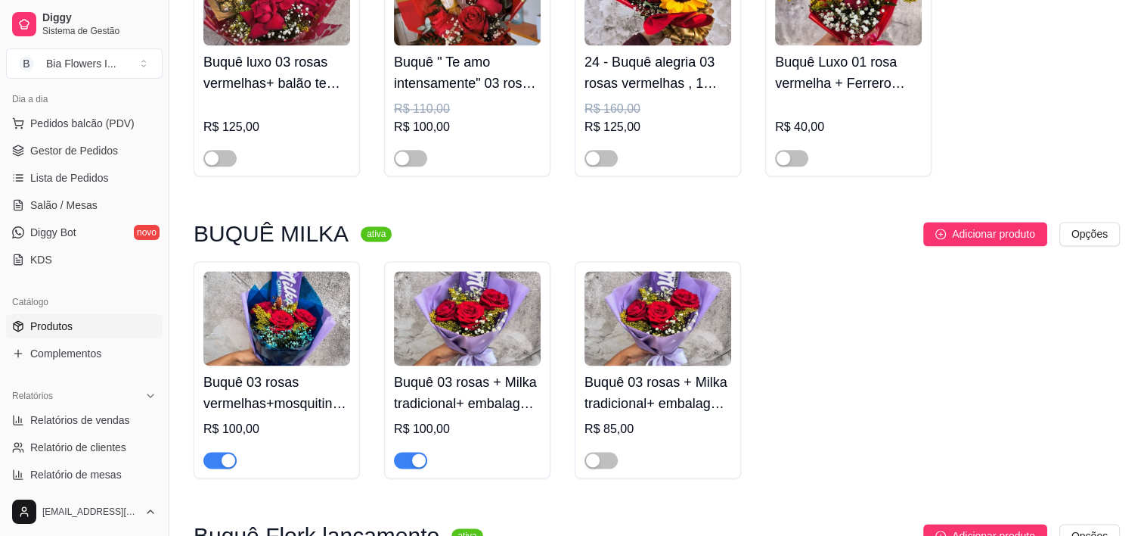
click at [402, 438] on div at bounding box center [467, 453] width 147 height 30
click at [402, 452] on span "button" at bounding box center [410, 460] width 33 height 17
click at [210, 452] on span "button" at bounding box center [219, 460] width 33 height 17
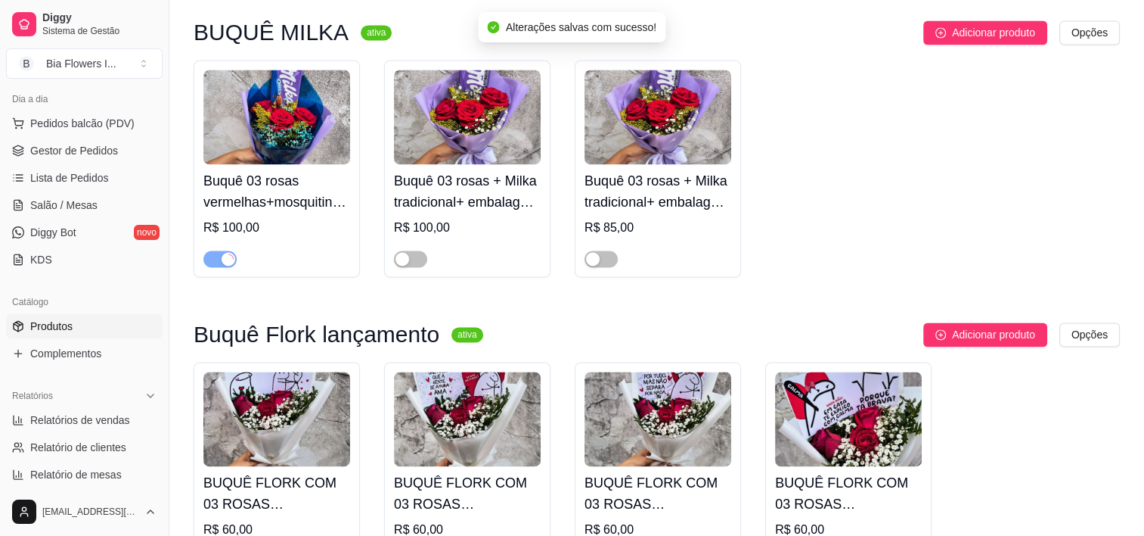
scroll to position [2318, 0]
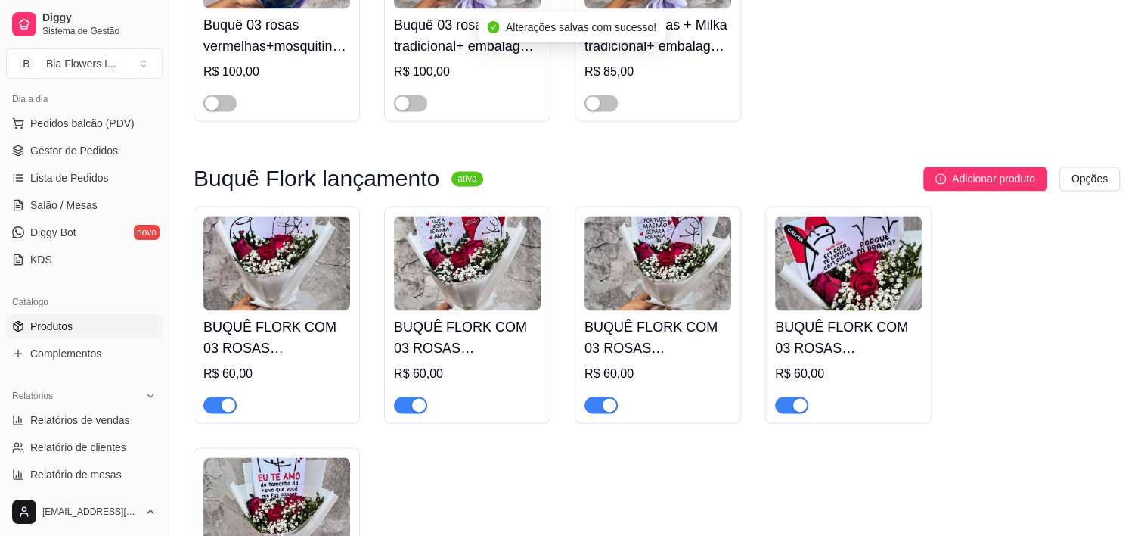
click at [591, 396] on span "button" at bounding box center [601, 404] width 33 height 17
click at [400, 396] on span "button" at bounding box center [410, 404] width 33 height 17
click at [786, 396] on span "button" at bounding box center [791, 404] width 33 height 17
click at [218, 396] on span "button" at bounding box center [219, 404] width 33 height 17
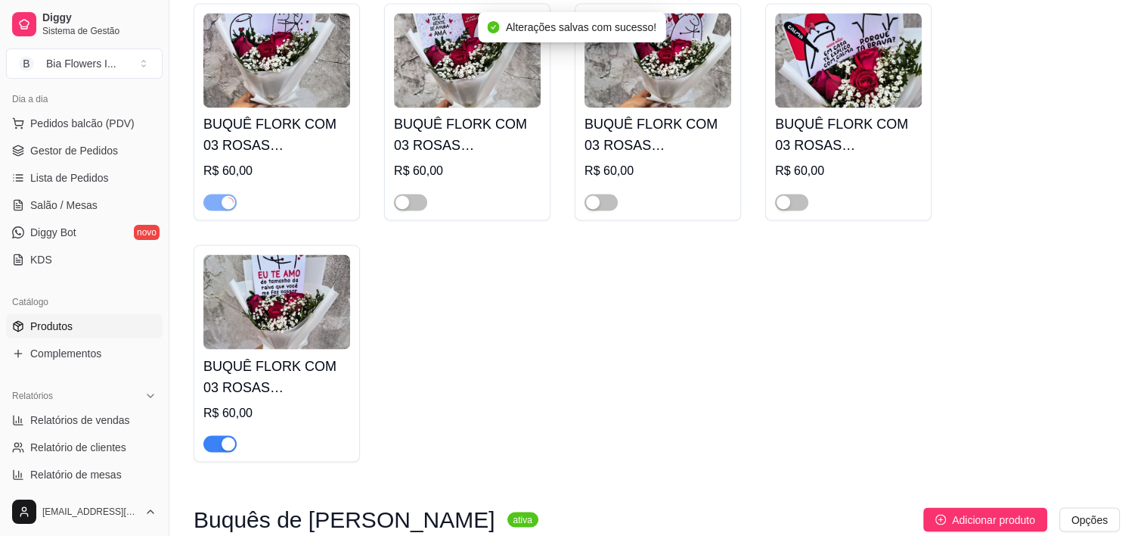
scroll to position [2523, 0]
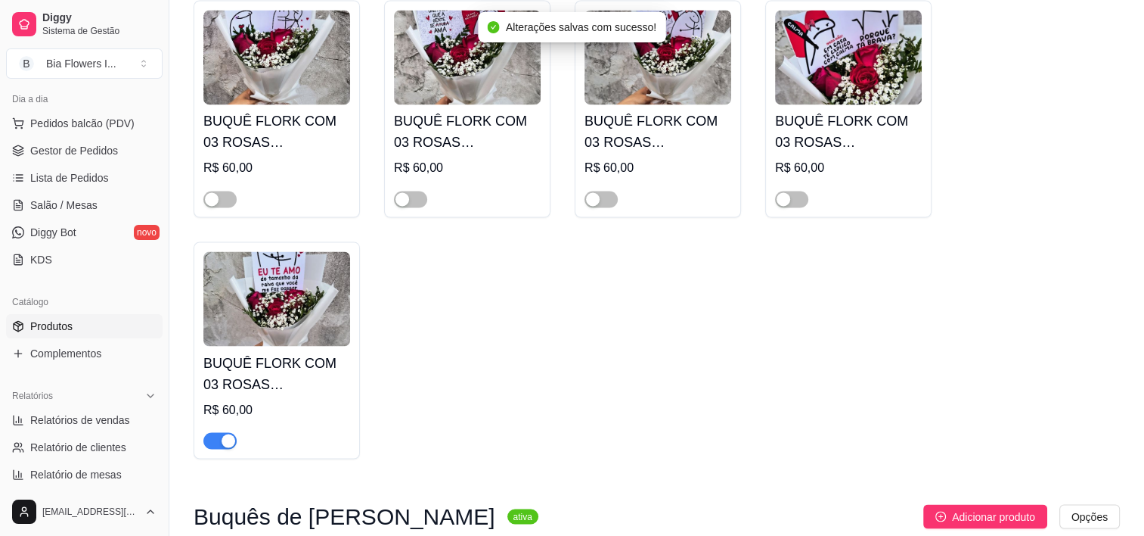
click at [212, 432] on span "button" at bounding box center [219, 440] width 33 height 17
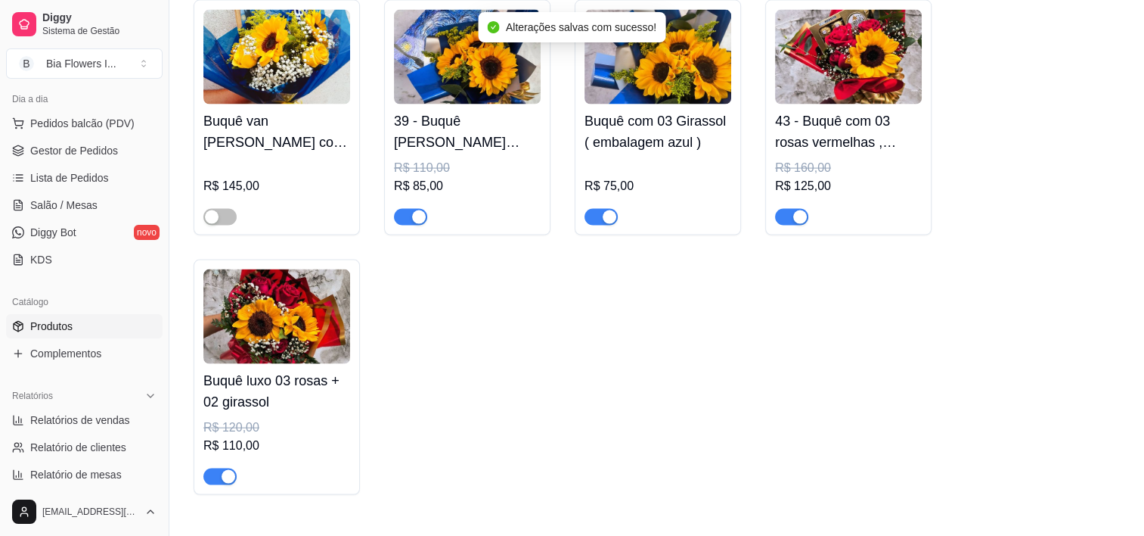
scroll to position [3101, 0]
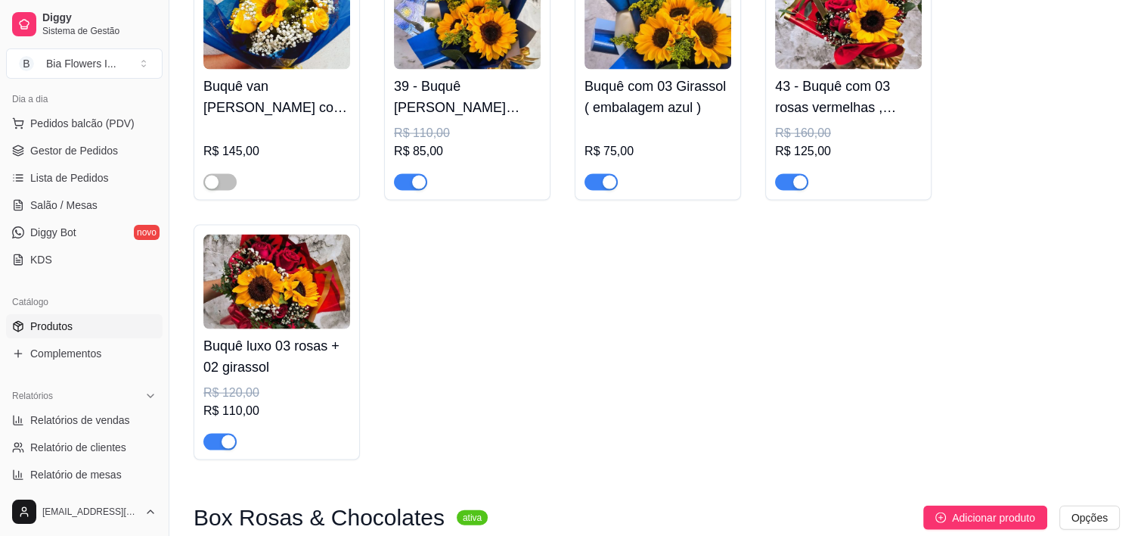
click at [212, 433] on span "button" at bounding box center [219, 441] width 33 height 17
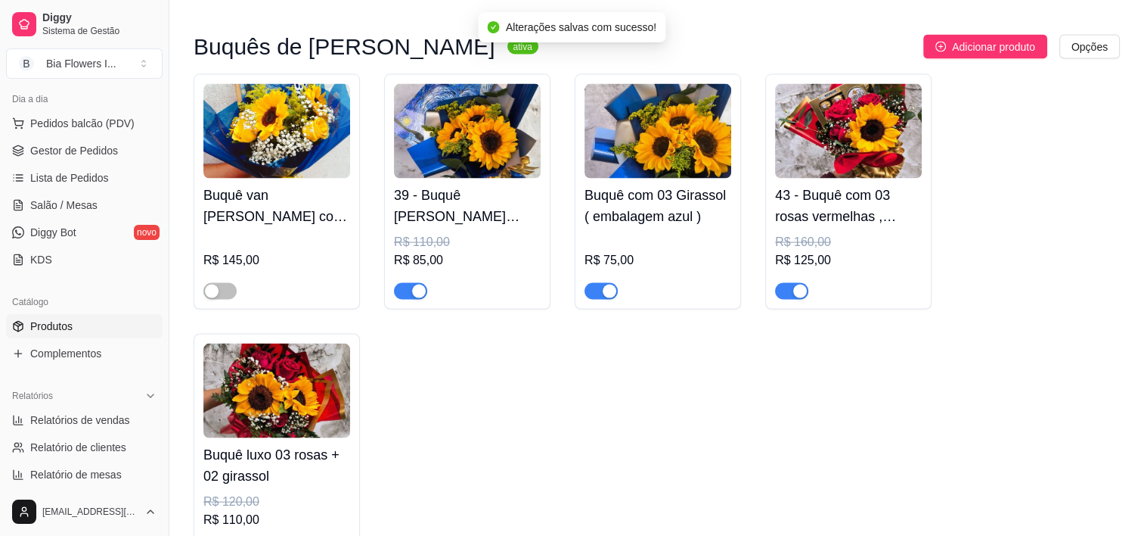
scroll to position [2992, 0]
click at [789, 281] on div at bounding box center [791, 290] width 33 height 18
click at [786, 283] on span "button" at bounding box center [791, 291] width 33 height 17
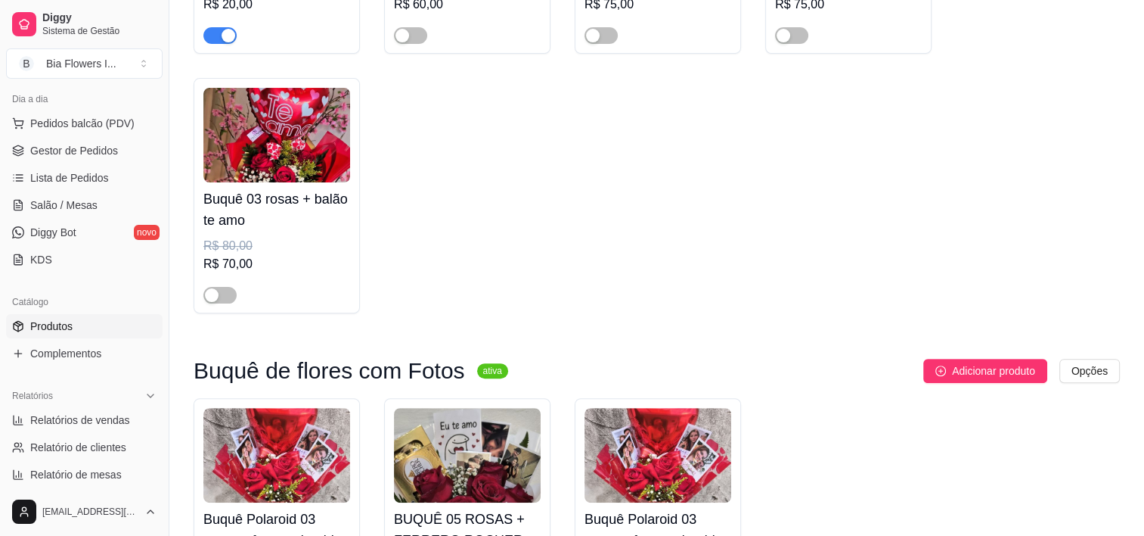
scroll to position [0, 0]
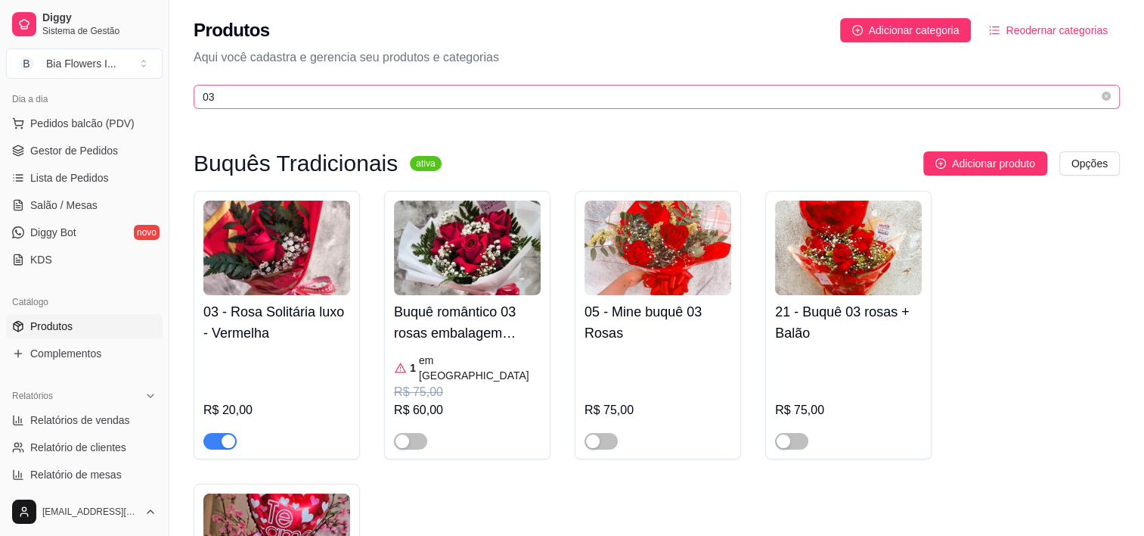
drag, startPoint x: 337, startPoint y: 110, endPoint x: 344, endPoint y: 85, distance: 26.1
click at [344, 85] on div "Produtos Adicionar categoria Reodernar categorias Aqui você cadastra e gerencia…" at bounding box center [656, 59] width 975 height 118
click at [344, 85] on span "03" at bounding box center [657, 97] width 927 height 24
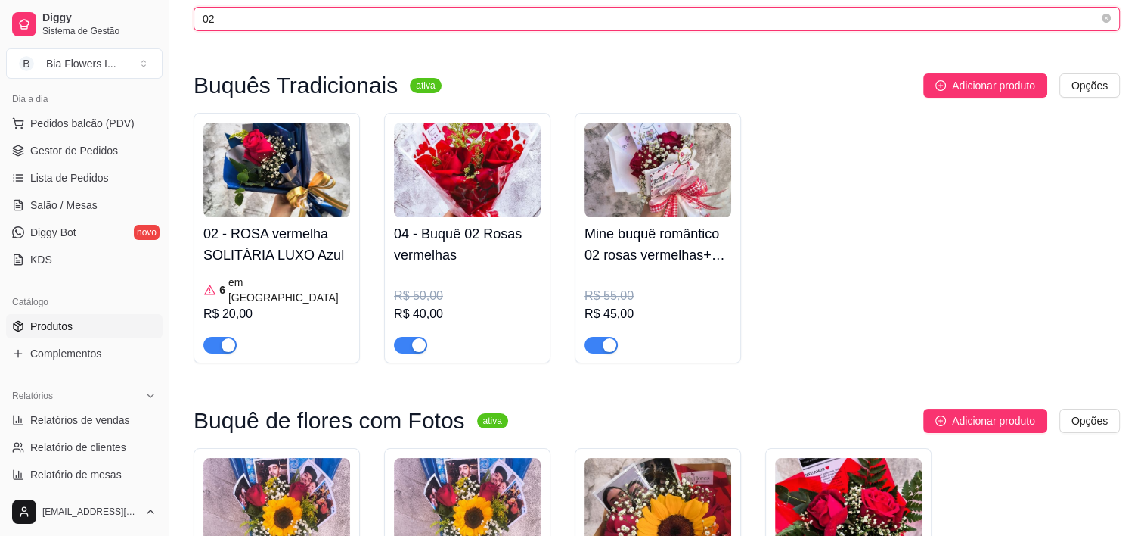
scroll to position [79, 0]
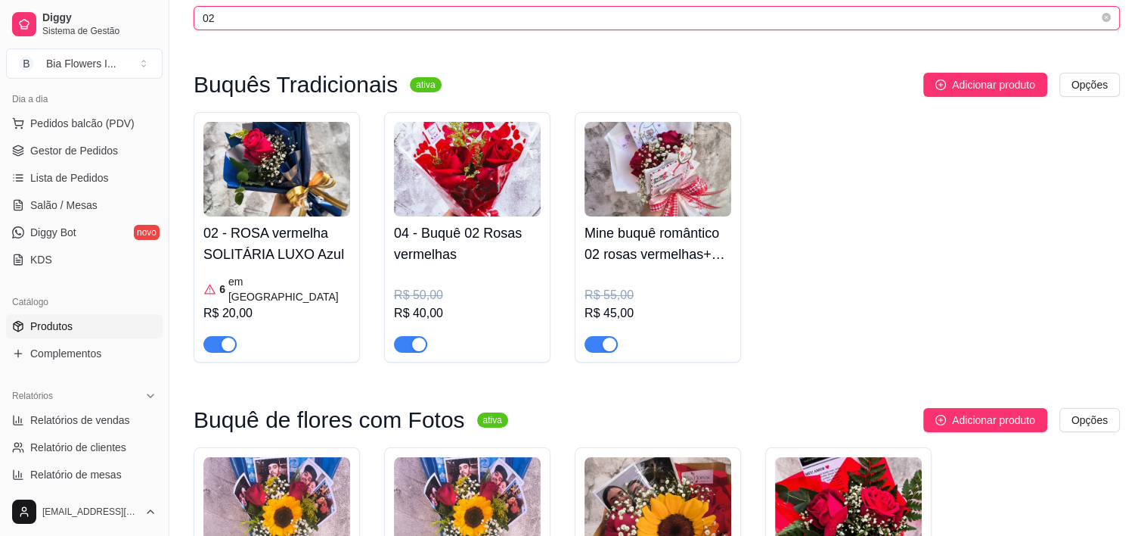
type input "02"
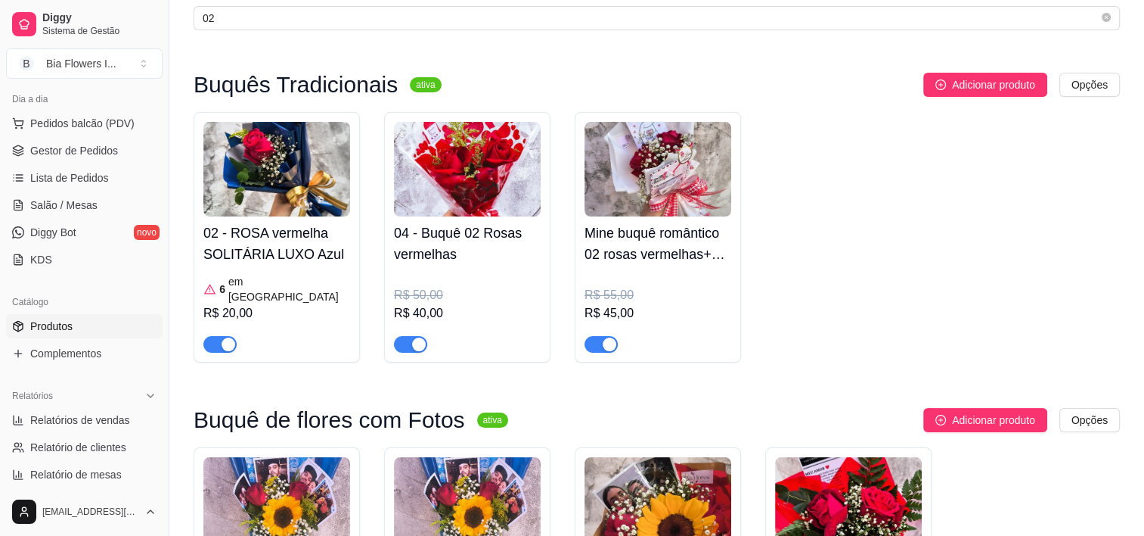
click at [405, 337] on span "button" at bounding box center [410, 344] width 33 height 17
click at [603, 337] on div "button" at bounding box center [610, 344] width 14 height 14
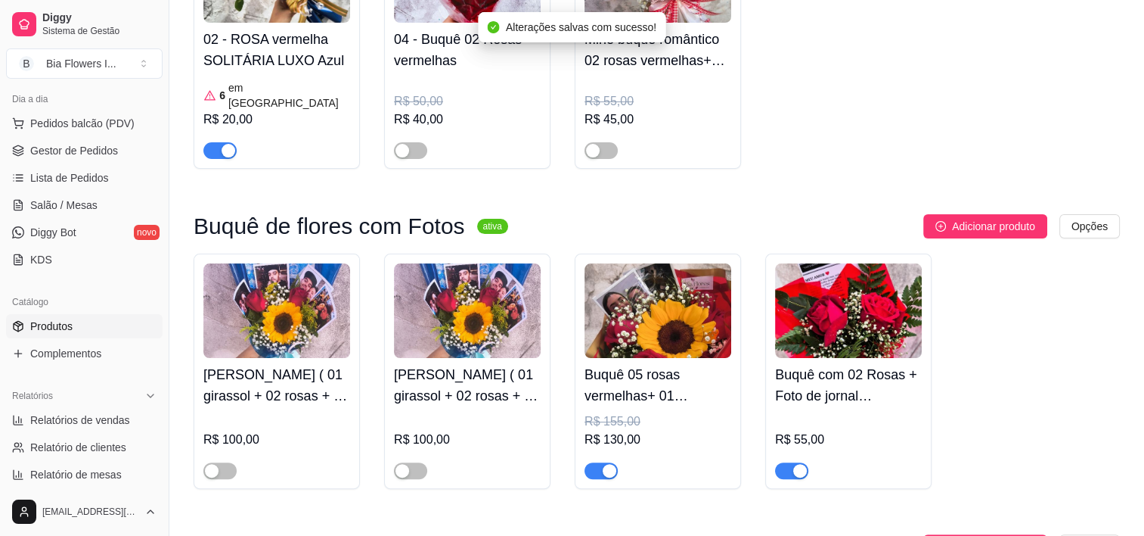
scroll to position [275, 0]
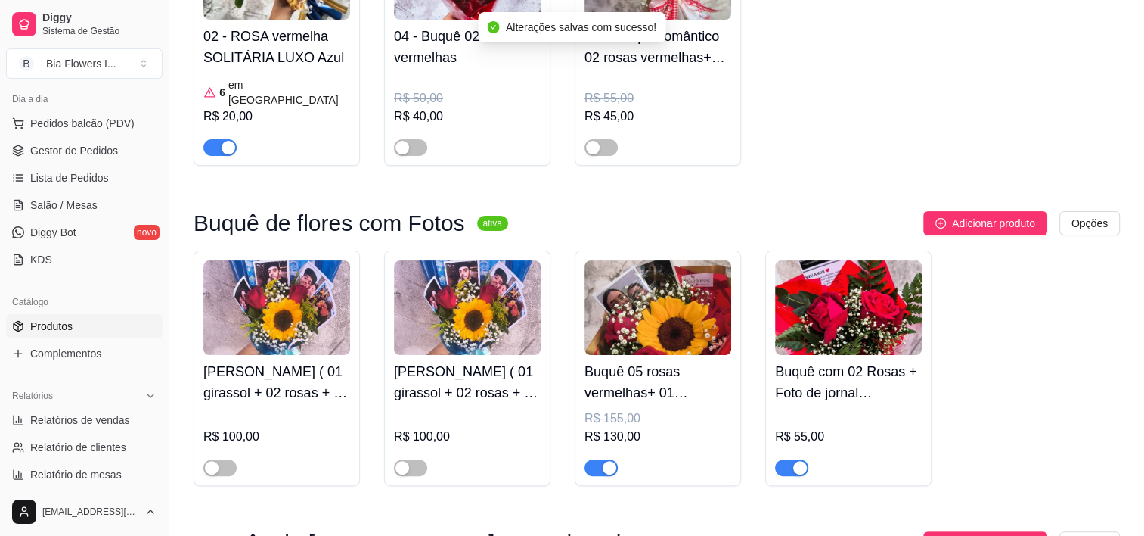
click at [781, 459] on span "button" at bounding box center [791, 467] width 33 height 17
click at [599, 459] on button "button" at bounding box center [601, 467] width 33 height 17
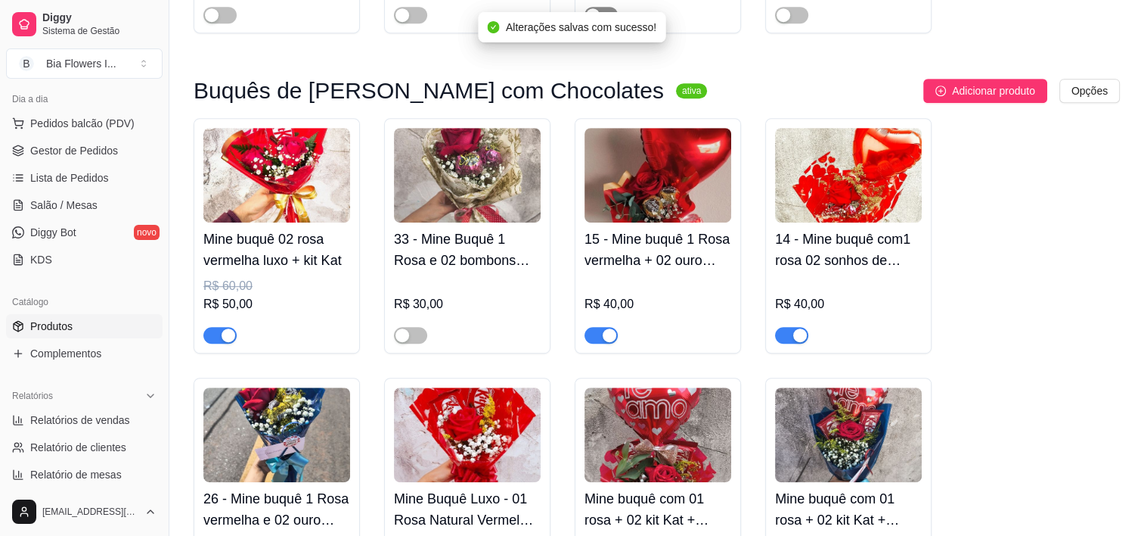
scroll to position [738, 0]
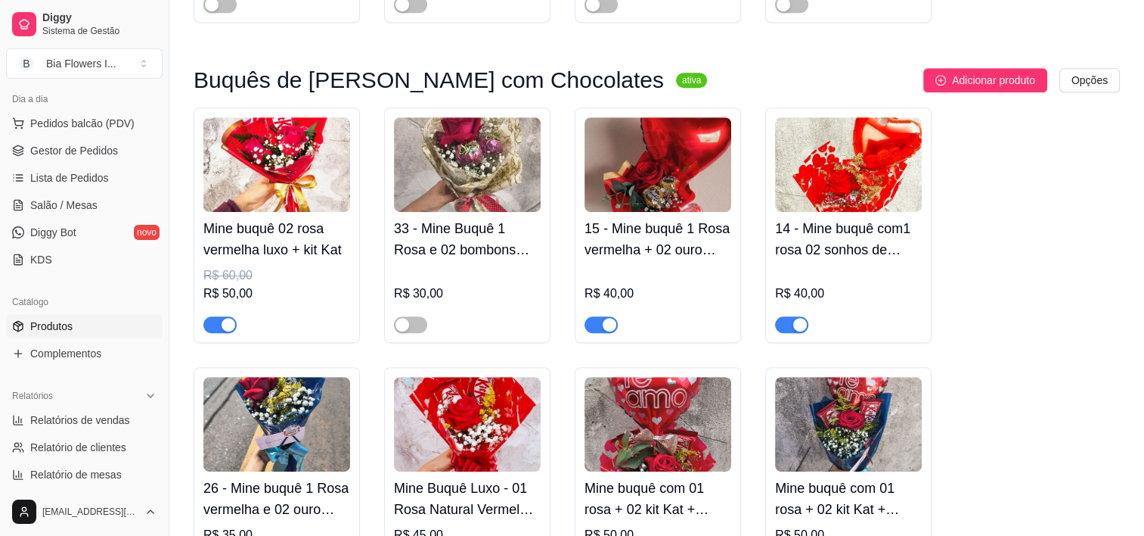
click at [213, 316] on span "button" at bounding box center [219, 324] width 33 height 17
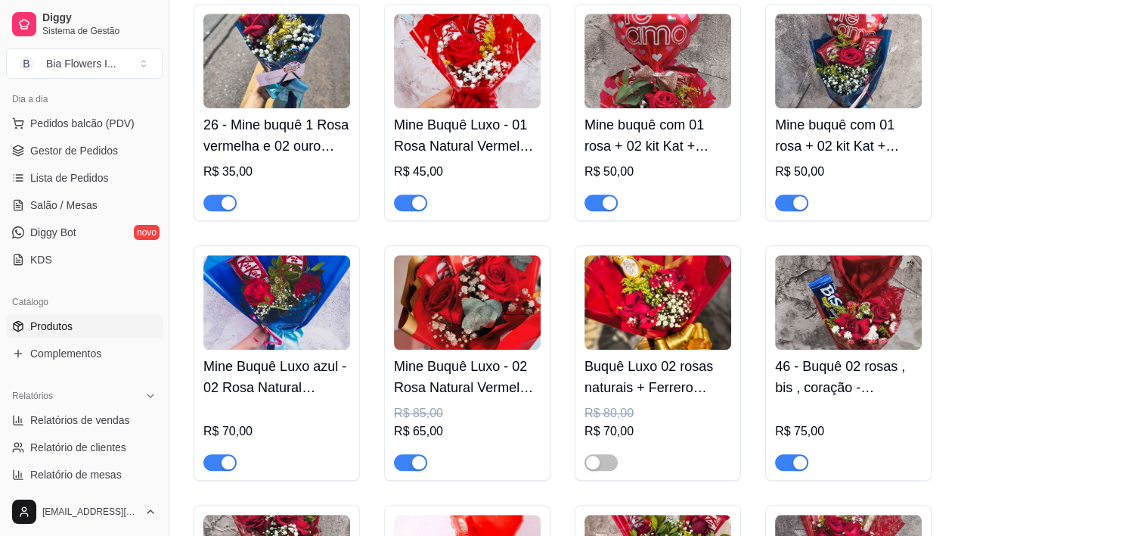
scroll to position [1116, 0]
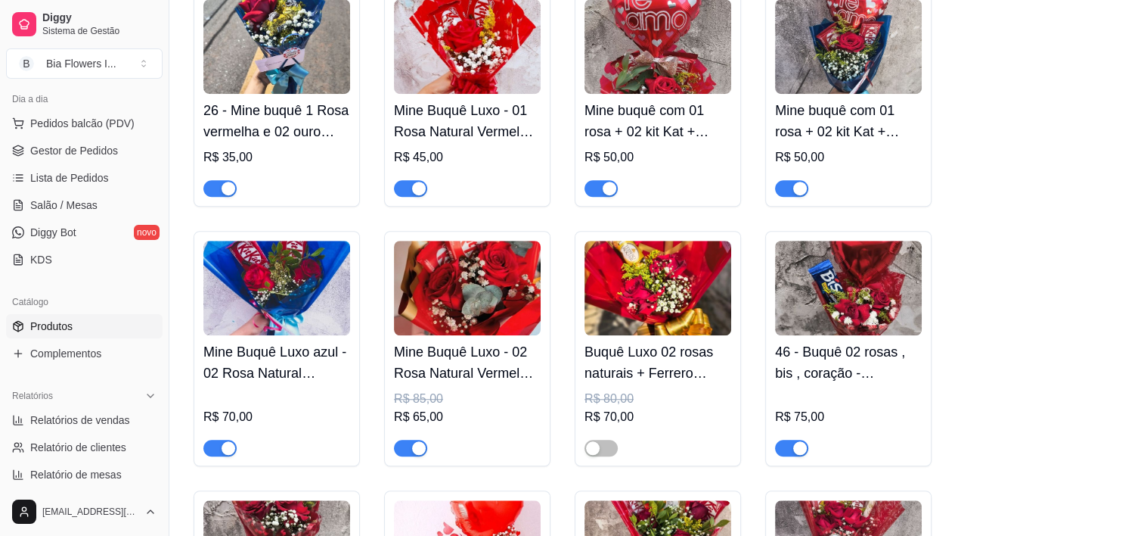
click at [399, 439] on span "button" at bounding box center [410, 447] width 33 height 17
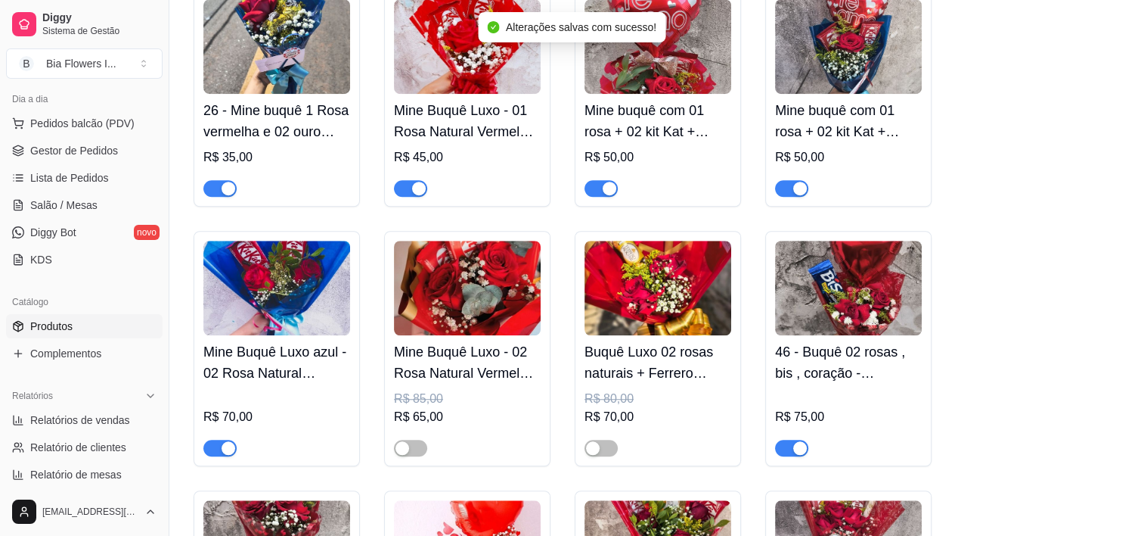
click at [793, 426] on div at bounding box center [848, 441] width 147 height 30
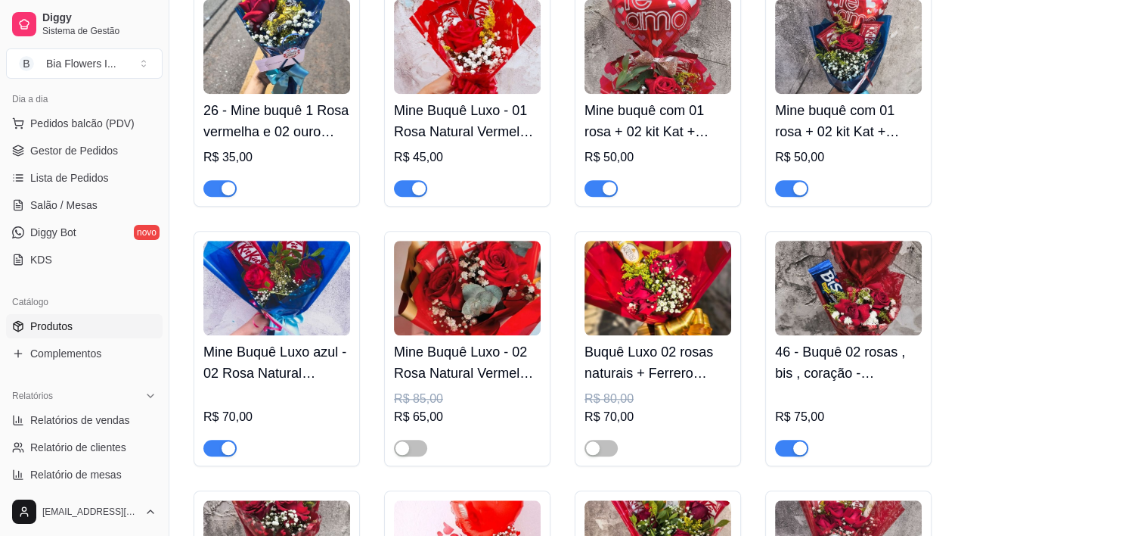
click at [212, 439] on span "button" at bounding box center [219, 447] width 33 height 17
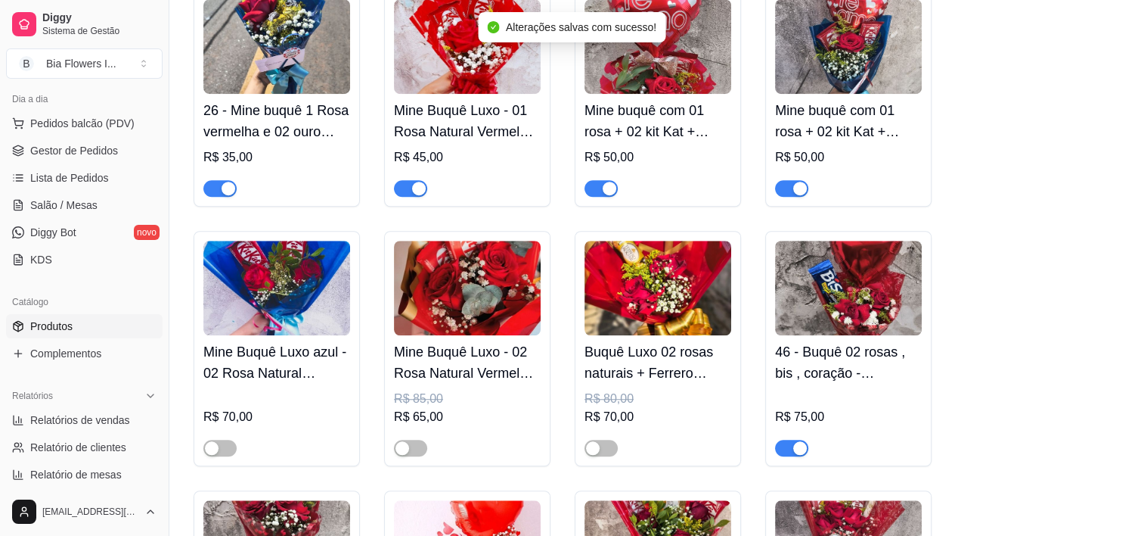
click at [786, 442] on span "button" at bounding box center [791, 447] width 33 height 17
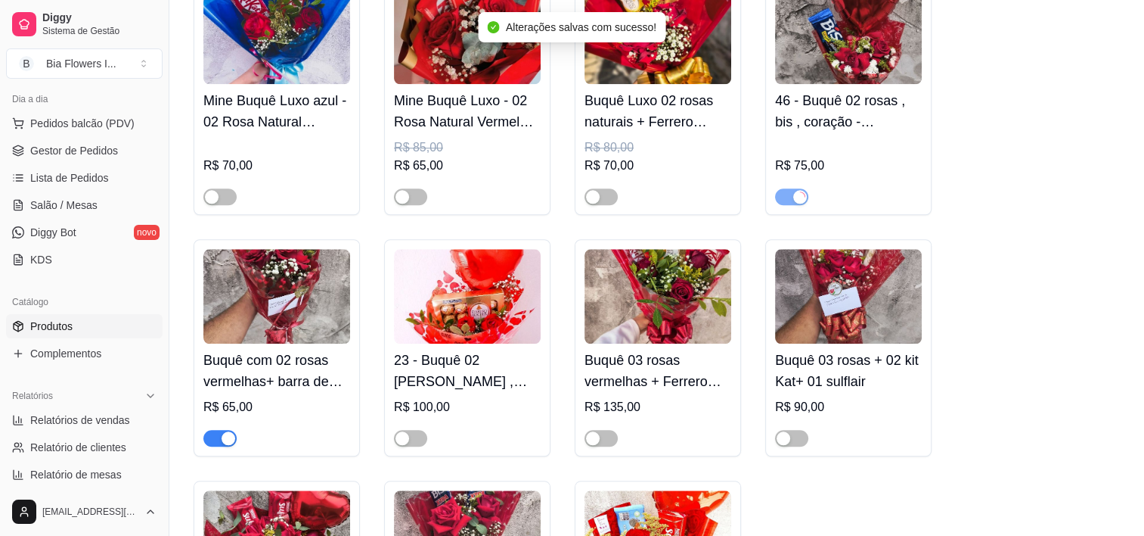
scroll to position [1373, 0]
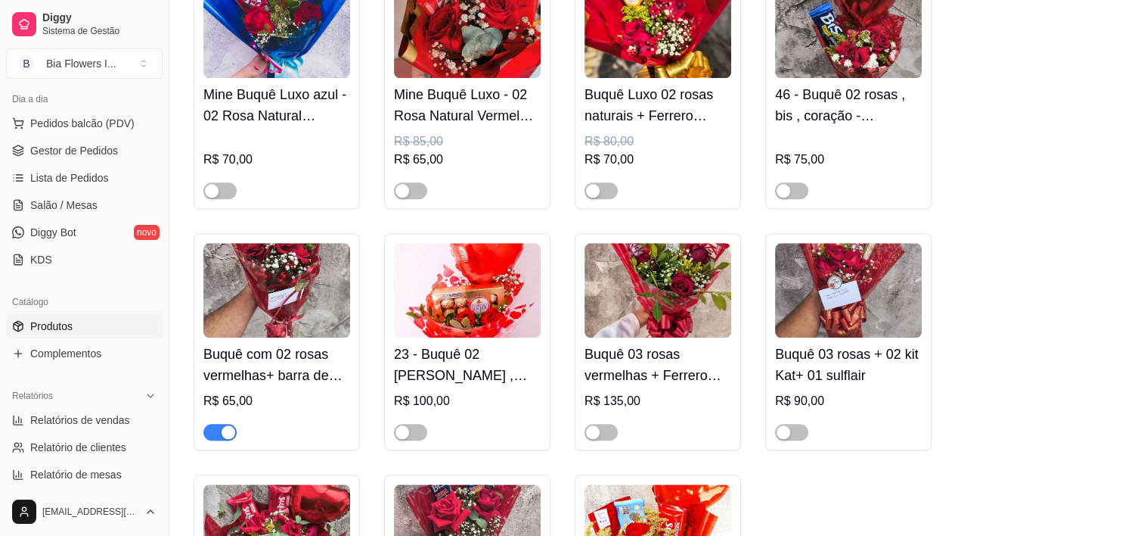
click at [212, 424] on span "button" at bounding box center [219, 432] width 33 height 17
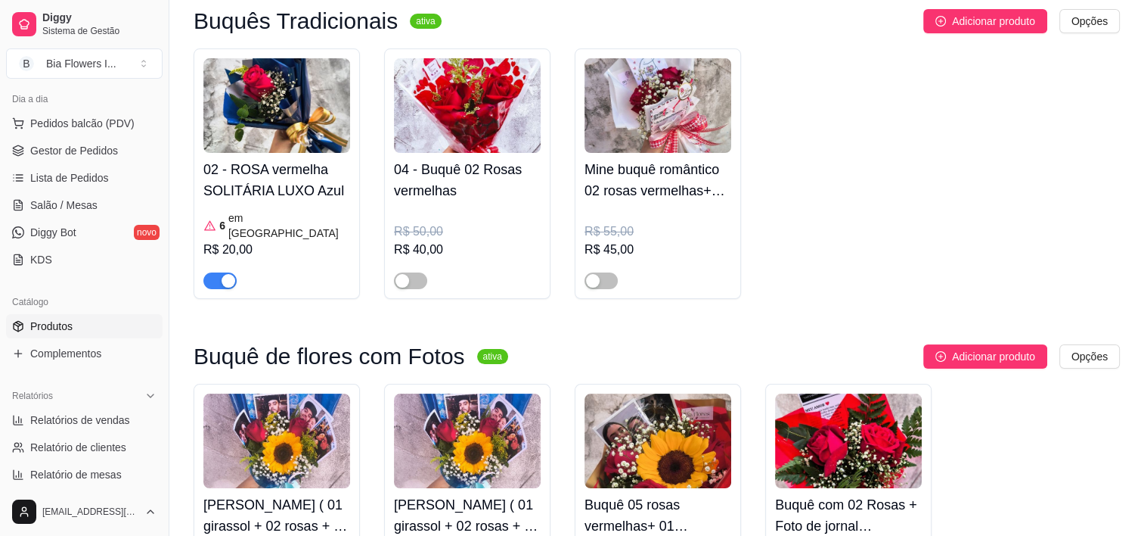
scroll to position [0, 0]
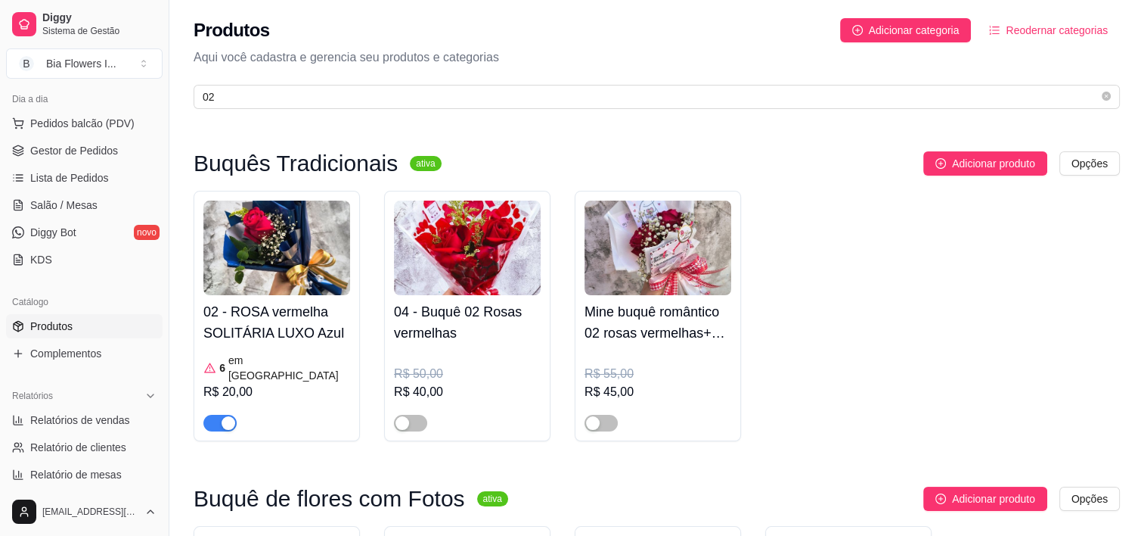
click at [209, 414] on span "button" at bounding box center [219, 422] width 33 height 17
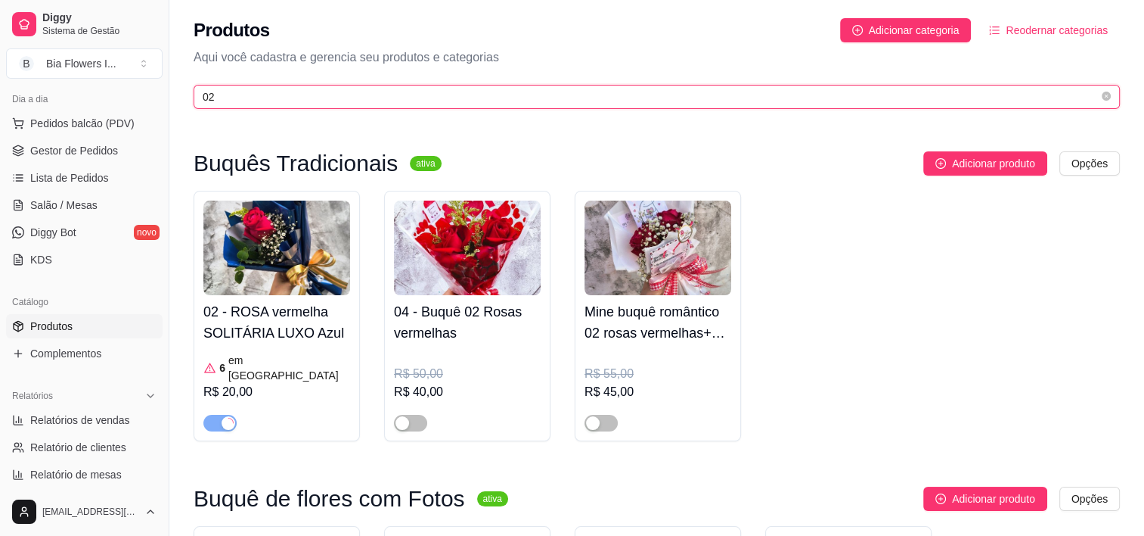
click at [269, 102] on input "02" at bounding box center [651, 96] width 896 height 17
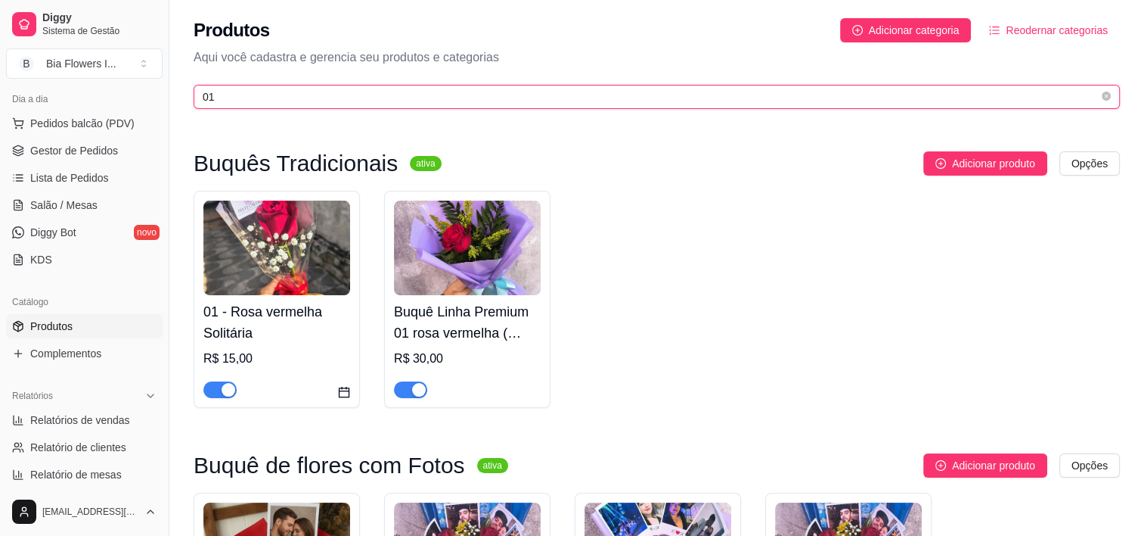
type input "01"
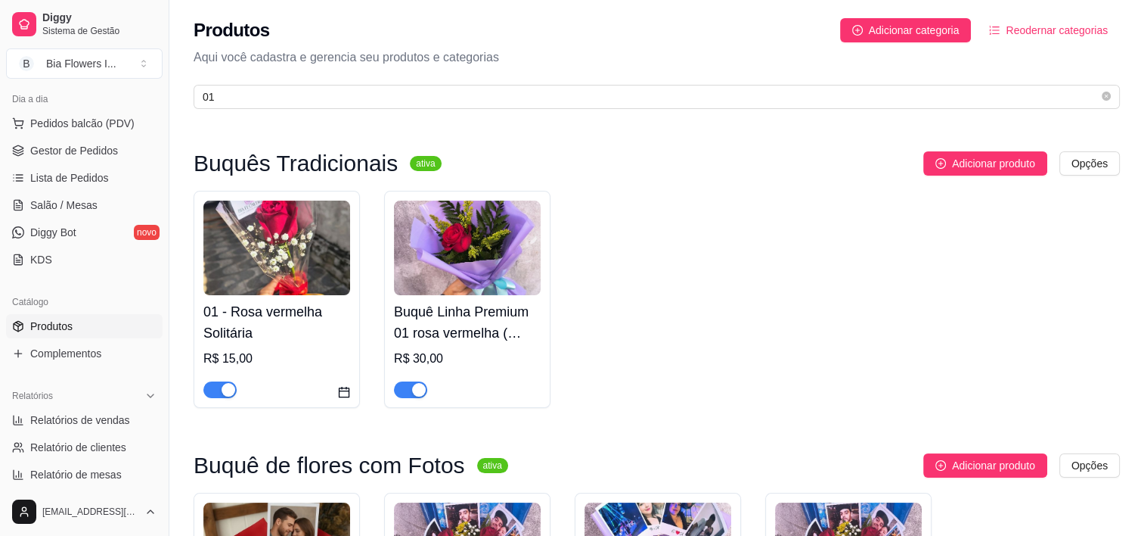
click at [219, 387] on button "button" at bounding box center [219, 389] width 33 height 17
click at [405, 391] on span "button" at bounding box center [410, 389] width 33 height 17
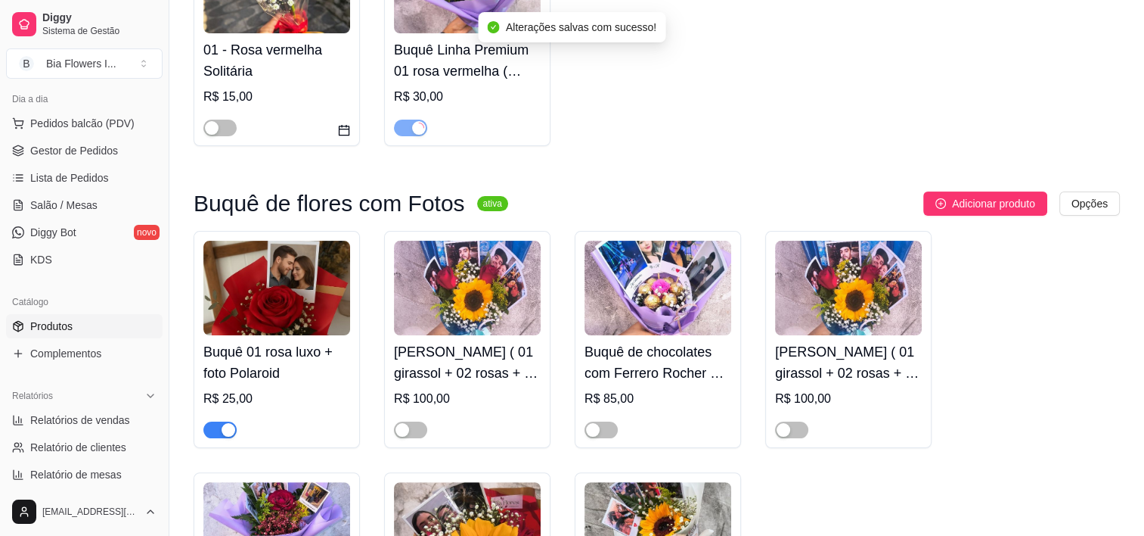
scroll to position [269, 0]
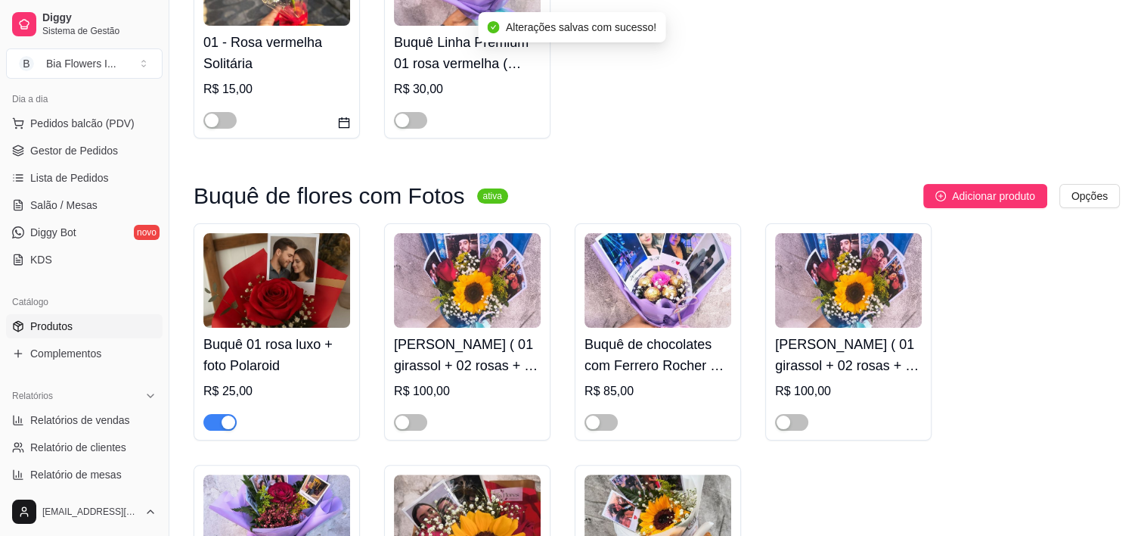
click at [202, 421] on div "Buquê 01 rosa luxo + foto Polaroid R$ 25,00" at bounding box center [277, 331] width 166 height 217
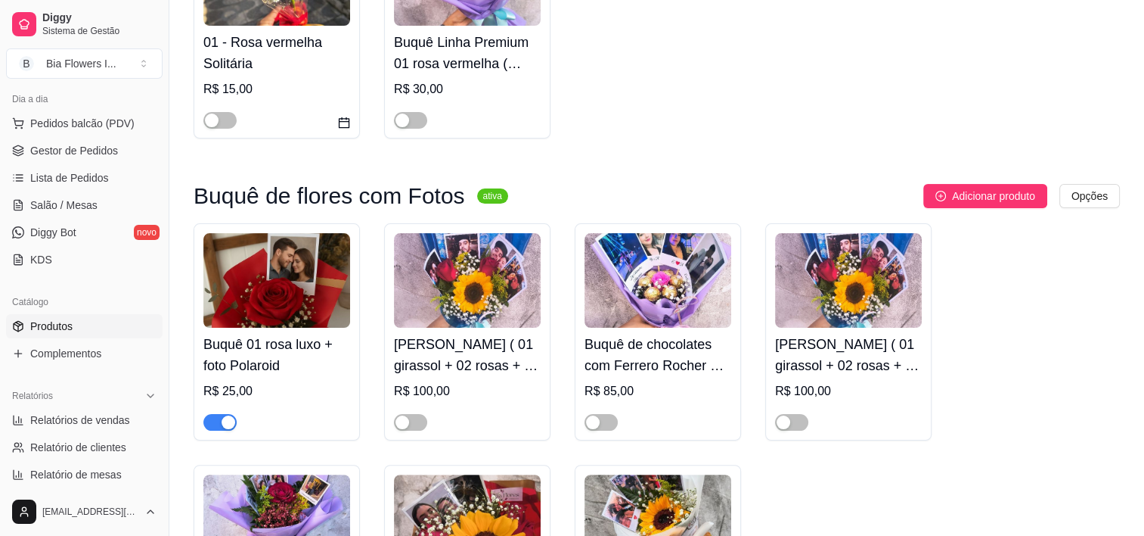
click at [200, 420] on div "Buquê 01 rosa luxo + foto Polaroid R$ 25,00" at bounding box center [277, 331] width 166 height 217
click at [216, 414] on span "button" at bounding box center [219, 422] width 33 height 17
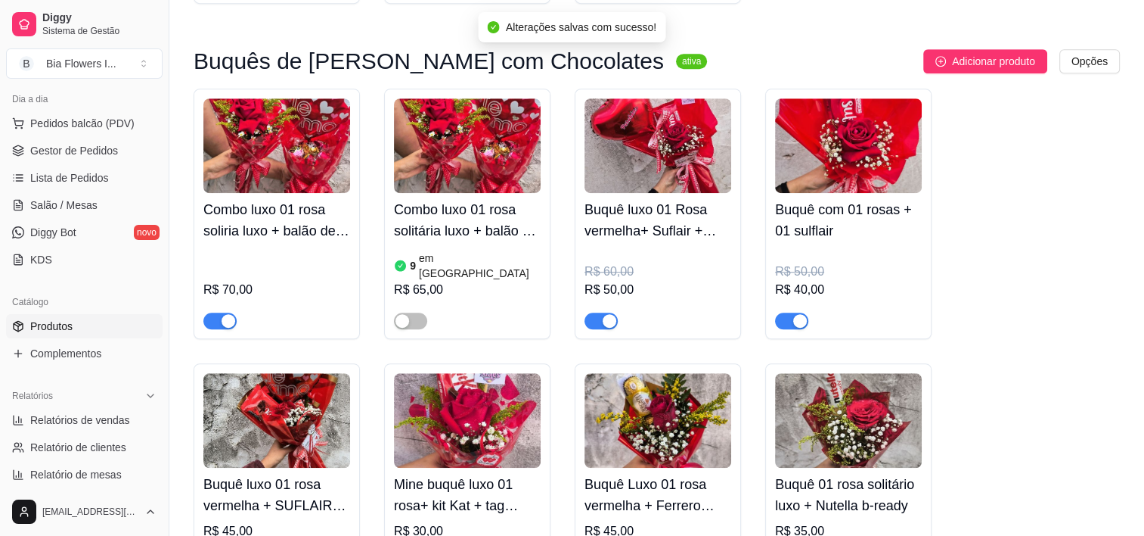
scroll to position [967, 0]
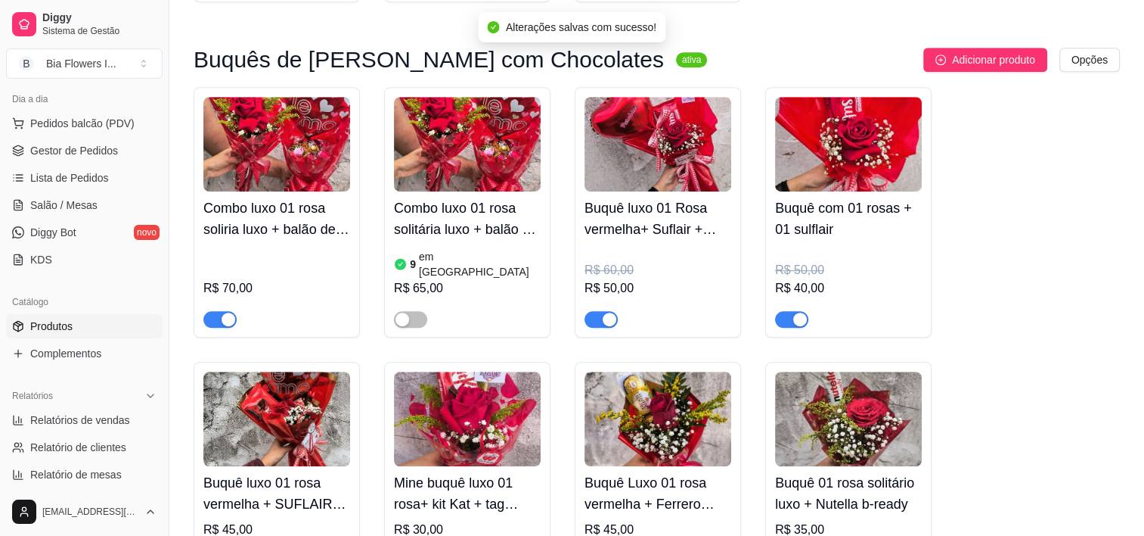
click at [202, 309] on div "Combo luxo 01 rosa soliria luxo + balão de coração te amo + Mine buquê de bombo…" at bounding box center [277, 212] width 166 height 250
click at [221, 311] on button "button" at bounding box center [219, 319] width 33 height 17
click at [588, 311] on span "button" at bounding box center [601, 319] width 33 height 17
click at [781, 311] on span "button" at bounding box center [791, 319] width 33 height 17
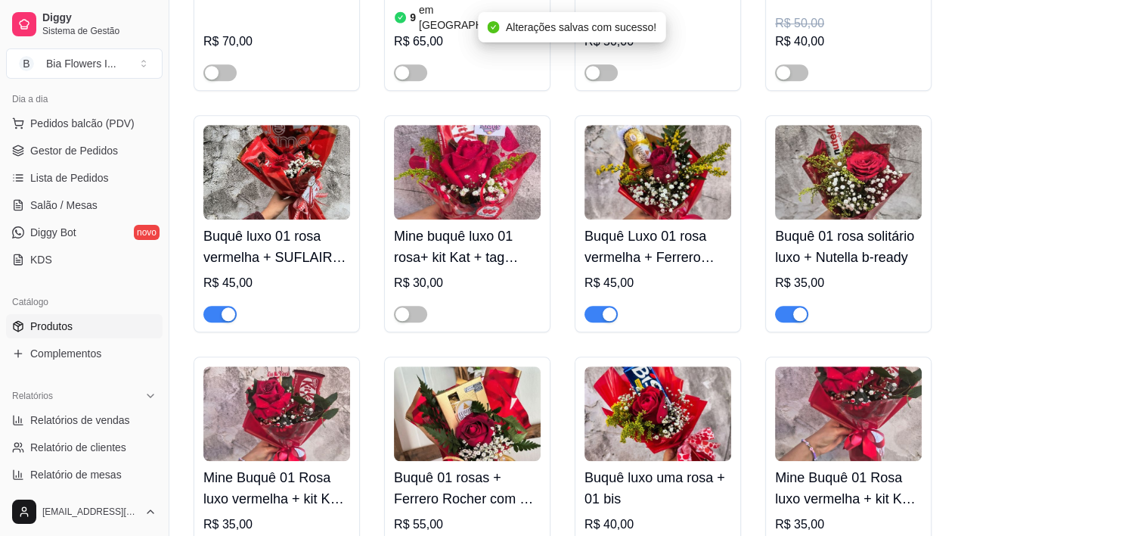
scroll to position [1228, 0]
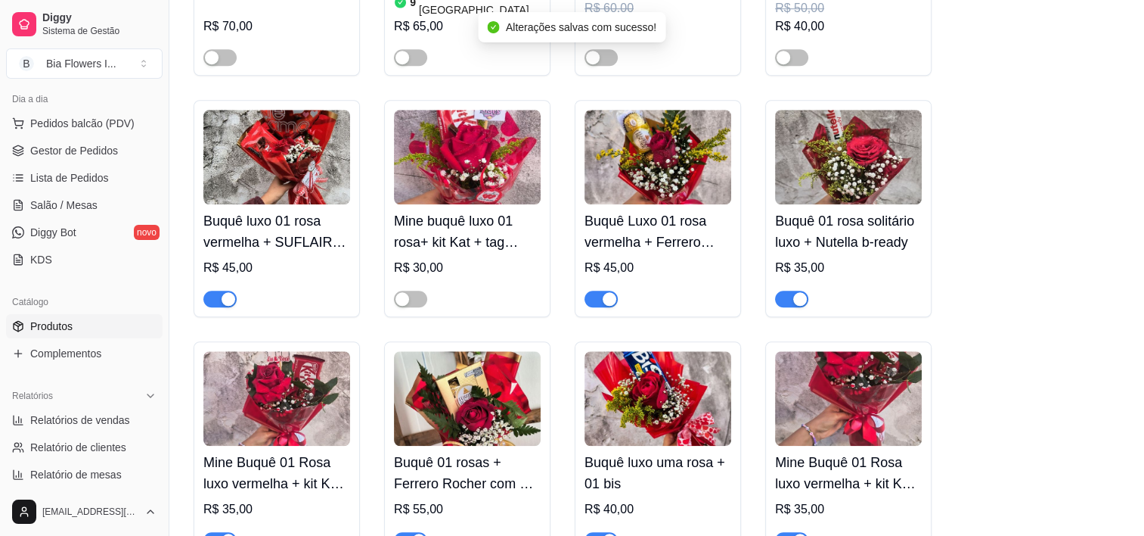
click at [787, 290] on span "button" at bounding box center [791, 298] width 33 height 17
click at [206, 290] on span "button" at bounding box center [219, 298] width 33 height 17
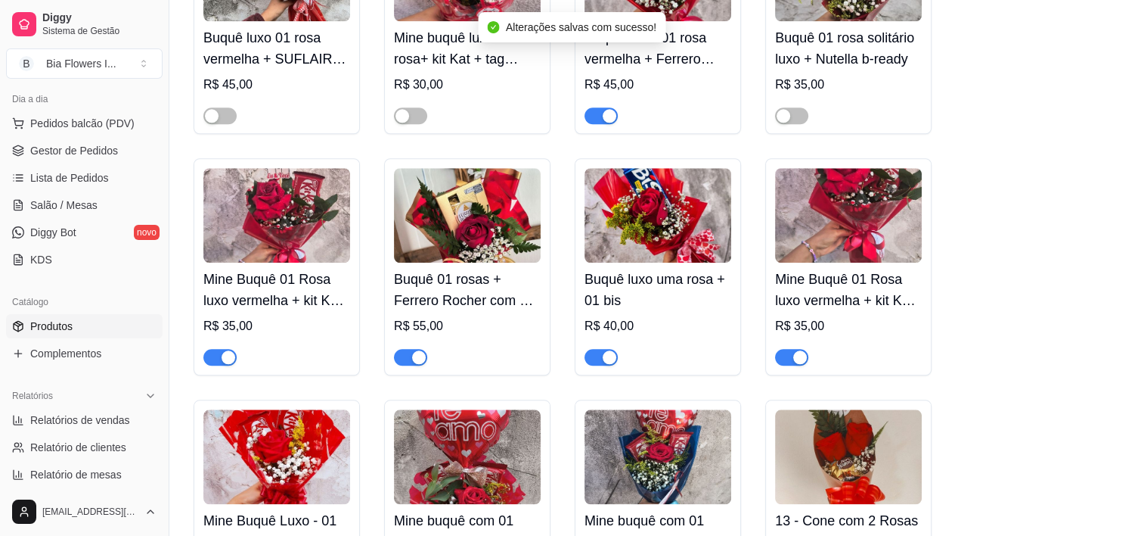
scroll to position [1445, 0]
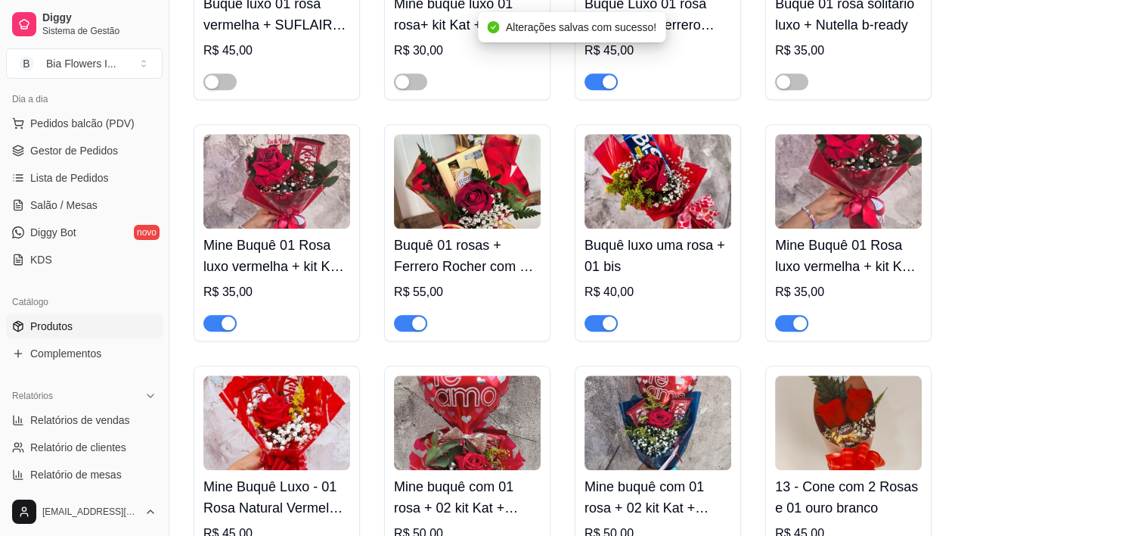
click at [215, 315] on span "button" at bounding box center [219, 323] width 33 height 17
click at [418, 316] on div "button" at bounding box center [419, 323] width 14 height 14
click at [594, 316] on span "button" at bounding box center [601, 323] width 33 height 17
click at [781, 315] on span "button" at bounding box center [791, 323] width 33 height 17
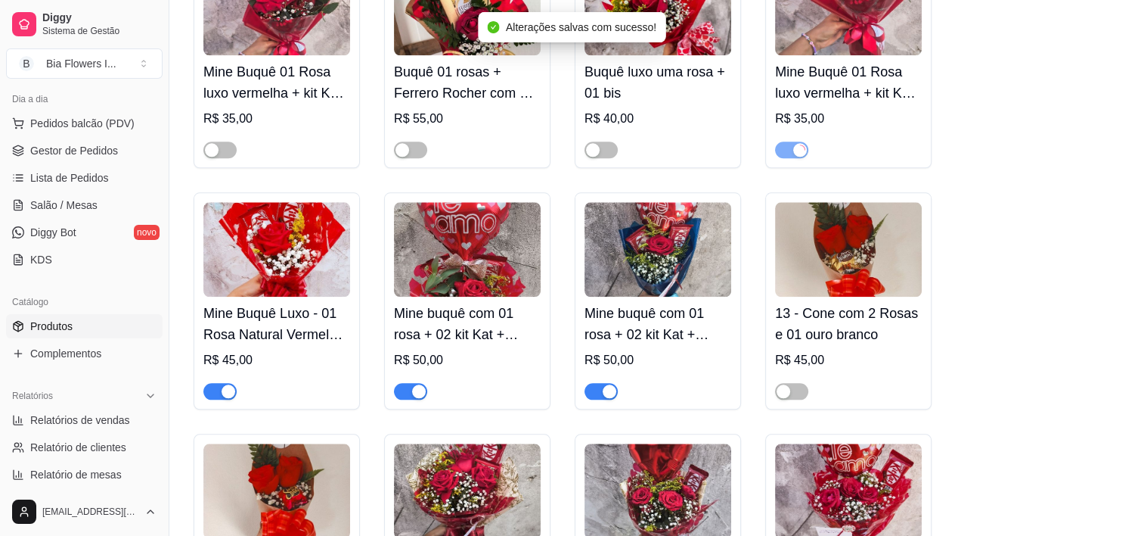
scroll to position [1634, 0]
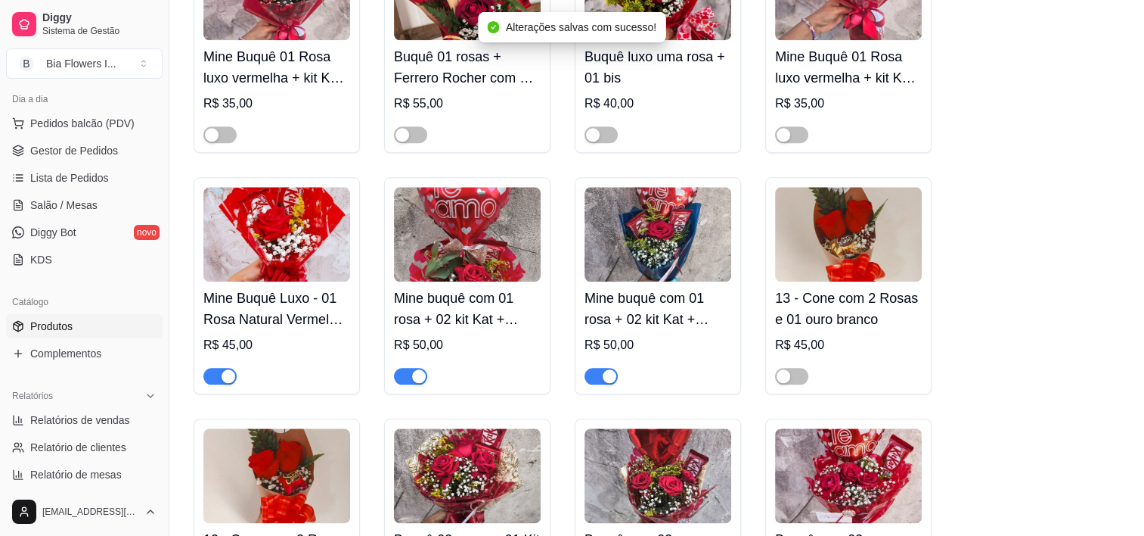
click at [590, 368] on span "button" at bounding box center [601, 376] width 33 height 17
click at [404, 369] on span "button" at bounding box center [410, 376] width 33 height 17
click at [210, 368] on span "button" at bounding box center [219, 376] width 33 height 17
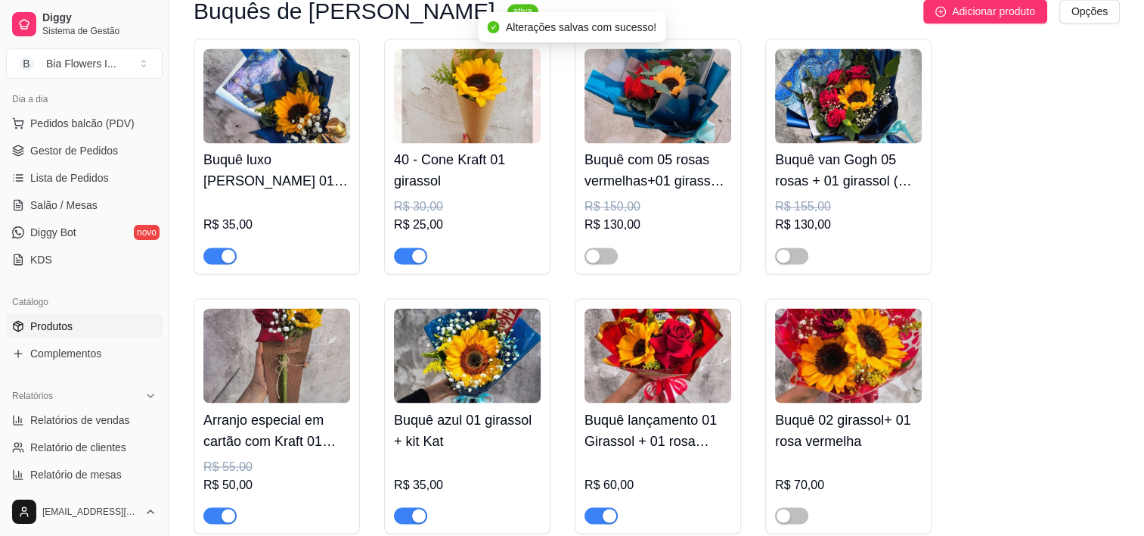
scroll to position [2577, 0]
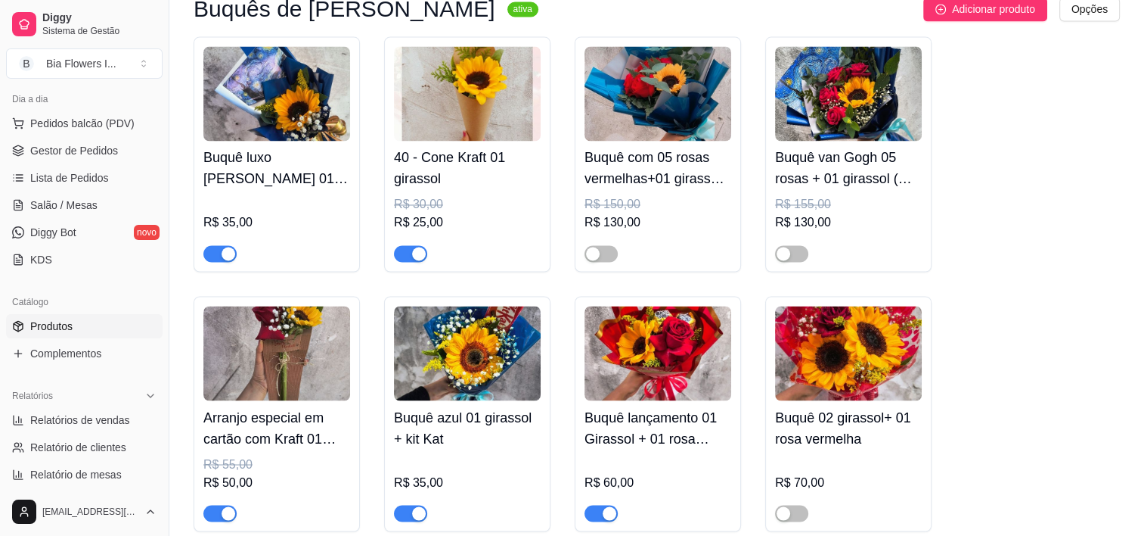
click at [215, 245] on span "button" at bounding box center [219, 253] width 33 height 17
click at [225, 244] on div at bounding box center [219, 253] width 33 height 18
click at [223, 245] on span "button" at bounding box center [219, 253] width 33 height 17
click at [596, 504] on span "button" at bounding box center [601, 512] width 33 height 17
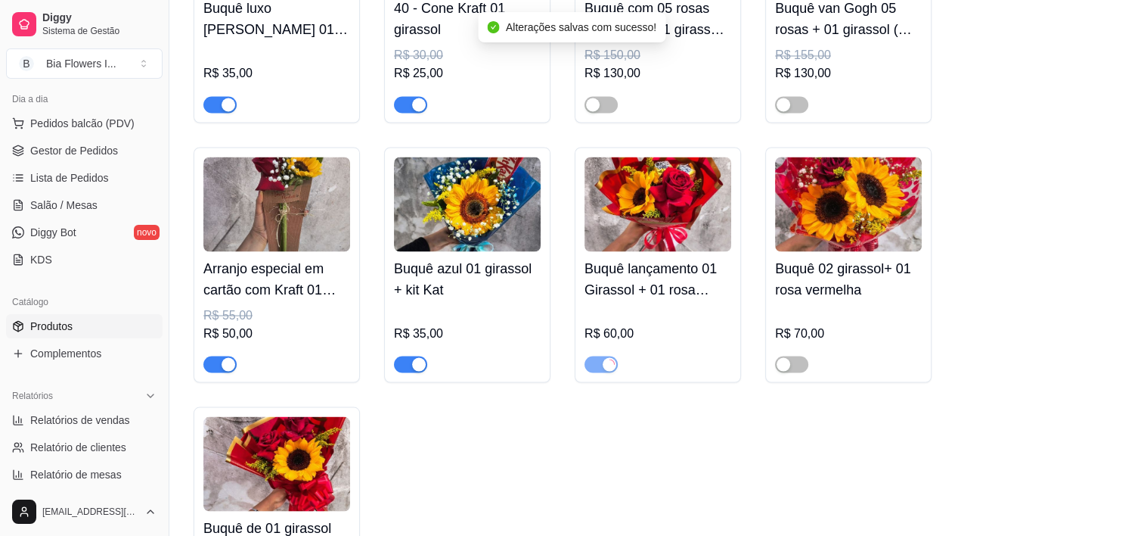
scroll to position [2743, 0]
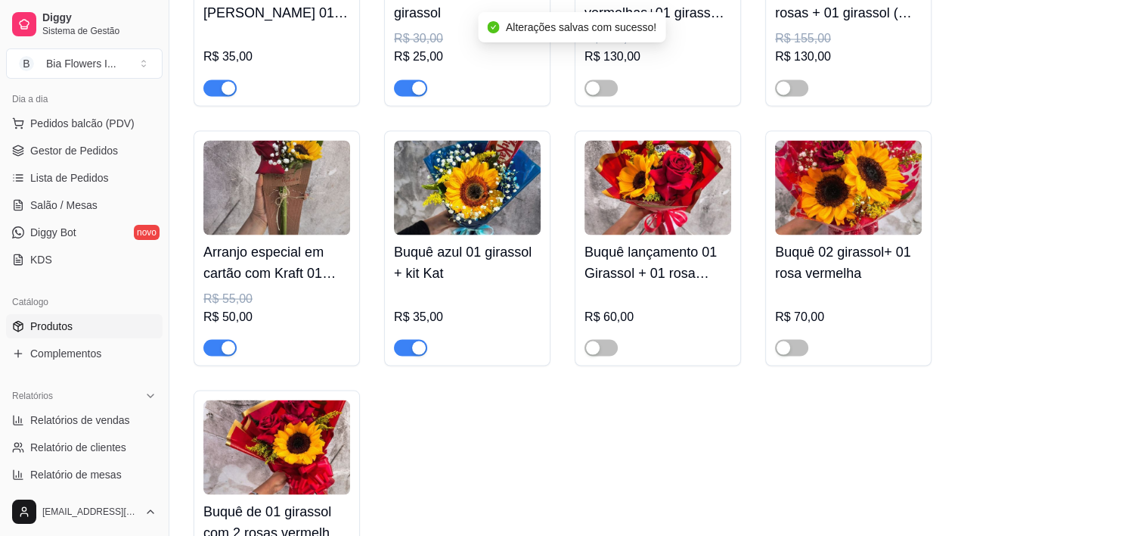
click at [206, 339] on span "button" at bounding box center [219, 347] width 33 height 17
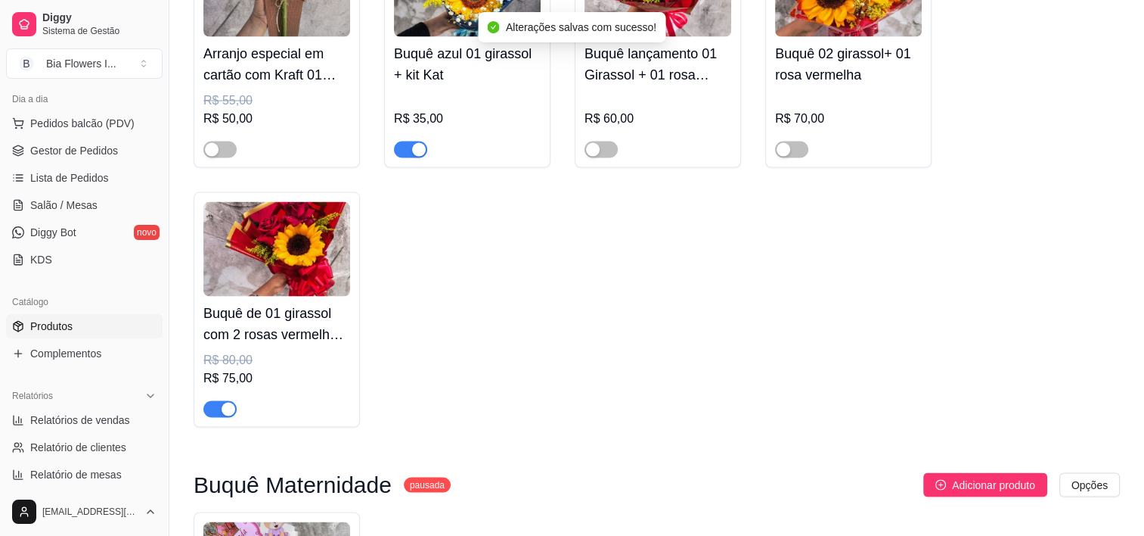
scroll to position [2945, 0]
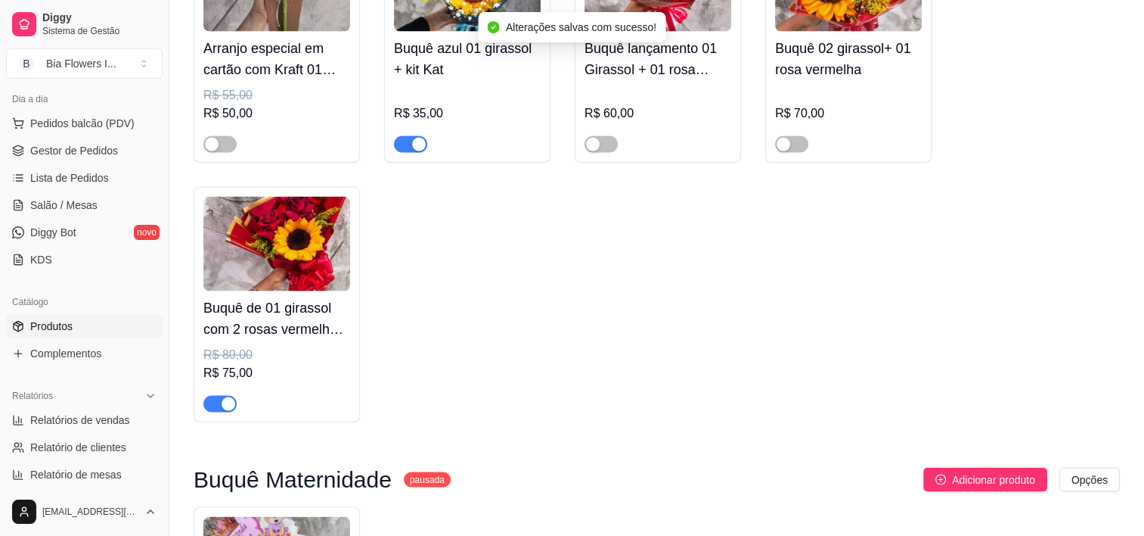
click at [201, 398] on div "Buquê de 01 girassol com 2 rosas vermelhas embalagem vermelha R$ 80,00 R$ 75,00" at bounding box center [277, 304] width 166 height 235
click at [219, 396] on button "button" at bounding box center [219, 404] width 33 height 17
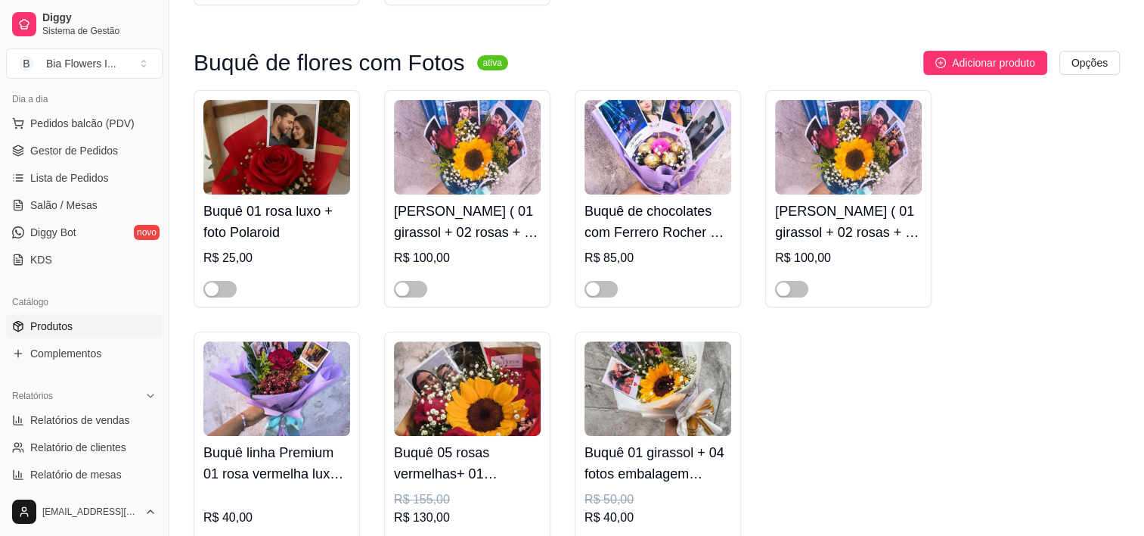
scroll to position [0, 0]
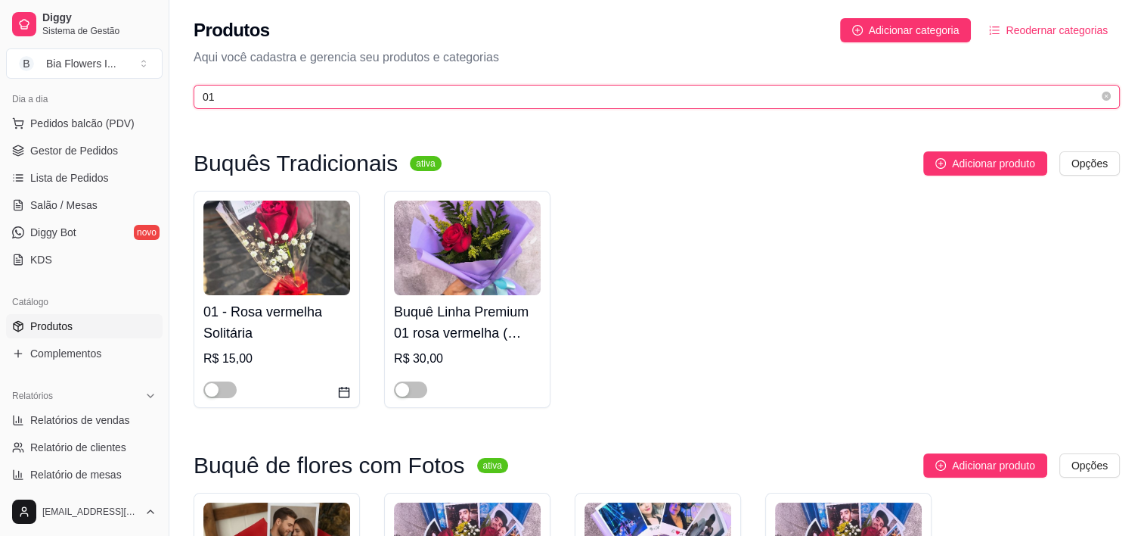
click at [309, 97] on input "01" at bounding box center [651, 96] width 896 height 17
type input "0"
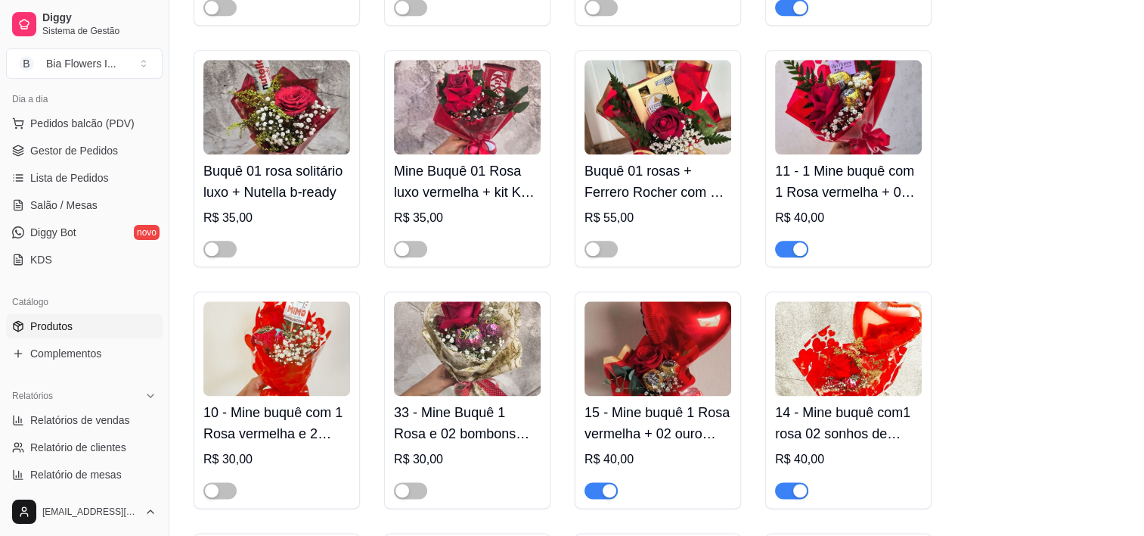
scroll to position [1797, 0]
type input "1"
click at [782, 241] on span "button" at bounding box center [791, 249] width 33 height 17
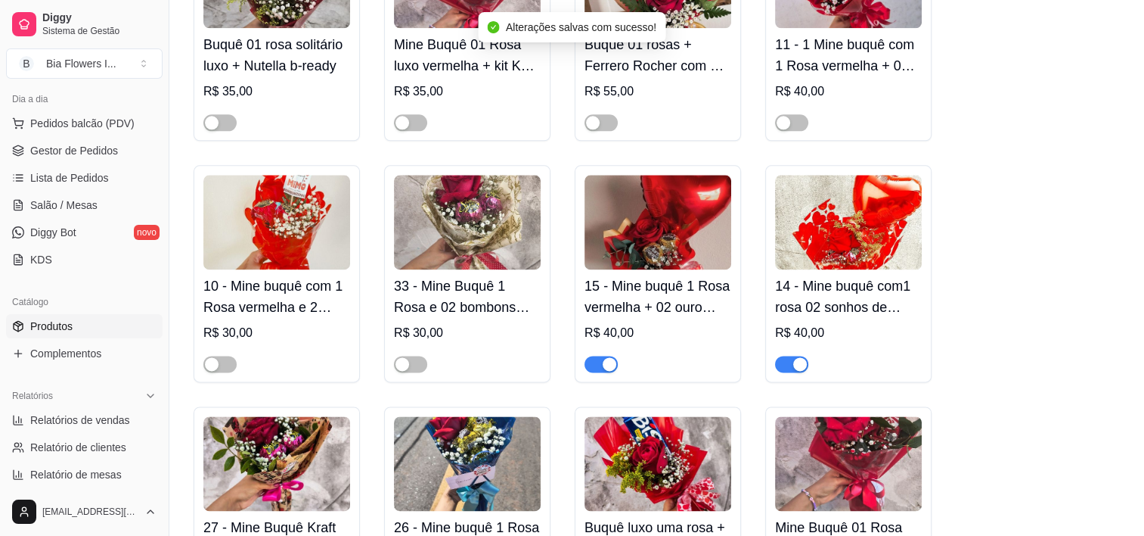
scroll to position [1924, 0]
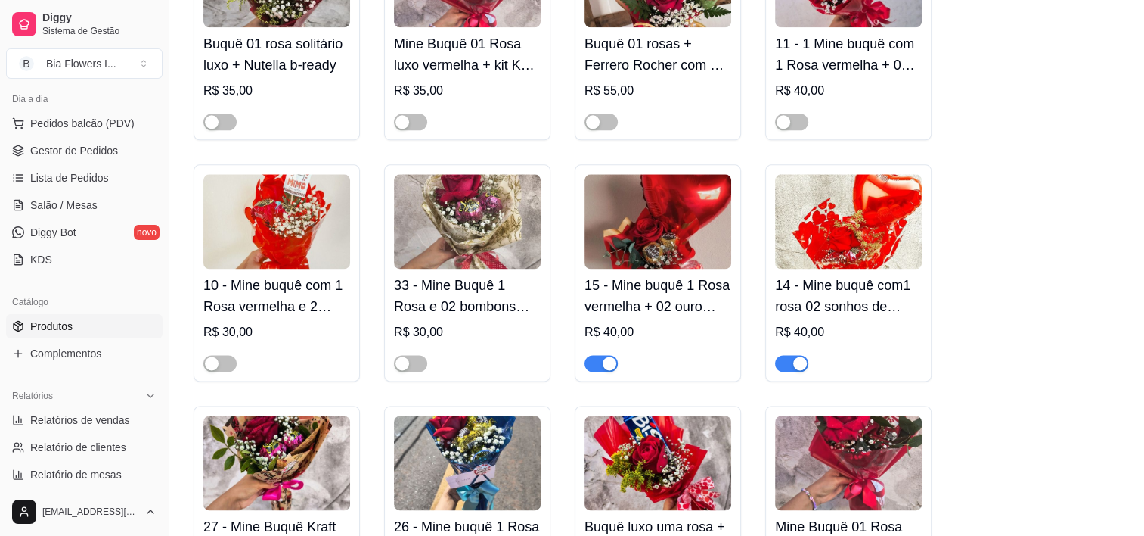
click at [598, 355] on span "button" at bounding box center [601, 363] width 33 height 17
click at [778, 353] on div at bounding box center [791, 362] width 33 height 18
click at [784, 355] on span "button" at bounding box center [791, 363] width 33 height 17
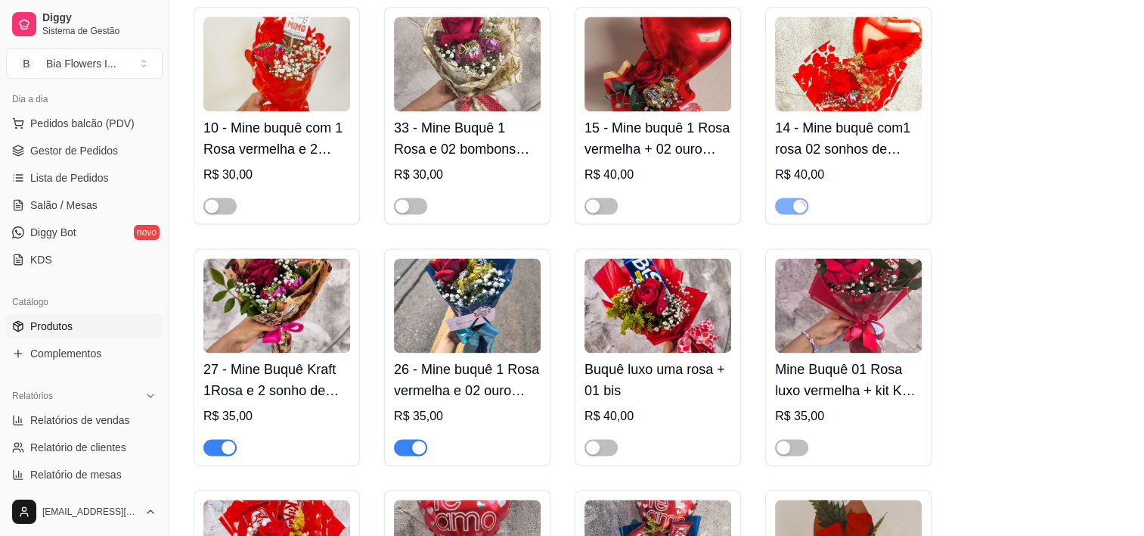
scroll to position [2106, 0]
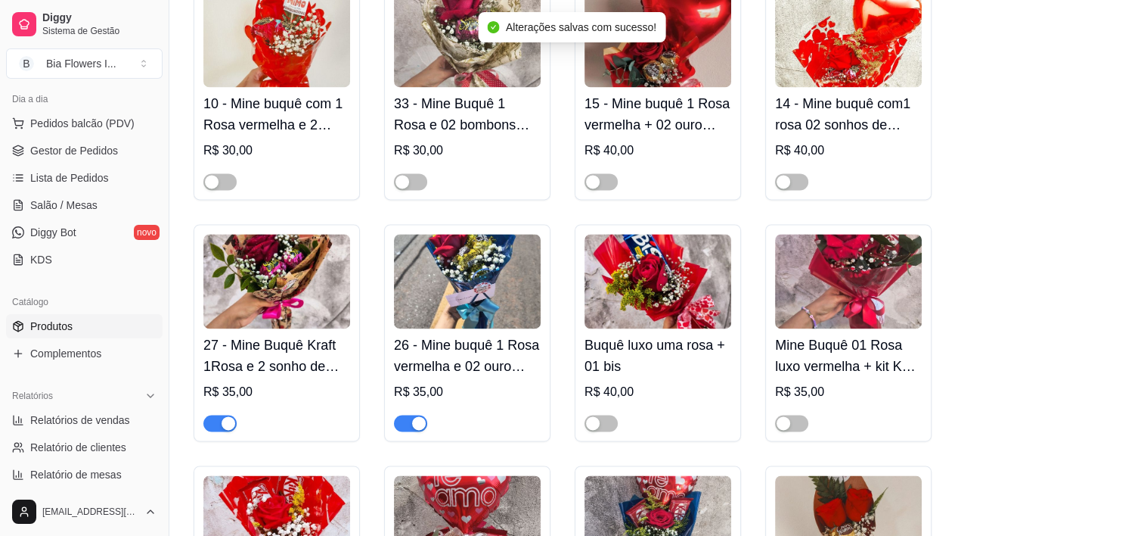
click at [209, 414] on span "button" at bounding box center [219, 422] width 33 height 17
click at [399, 414] on span "button" at bounding box center [410, 422] width 33 height 17
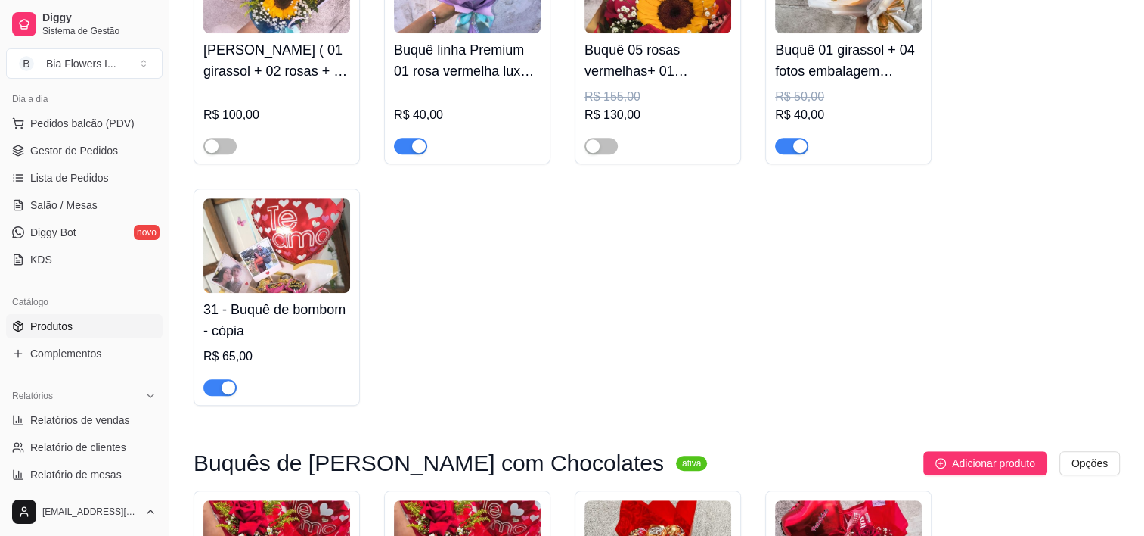
scroll to position [0, 0]
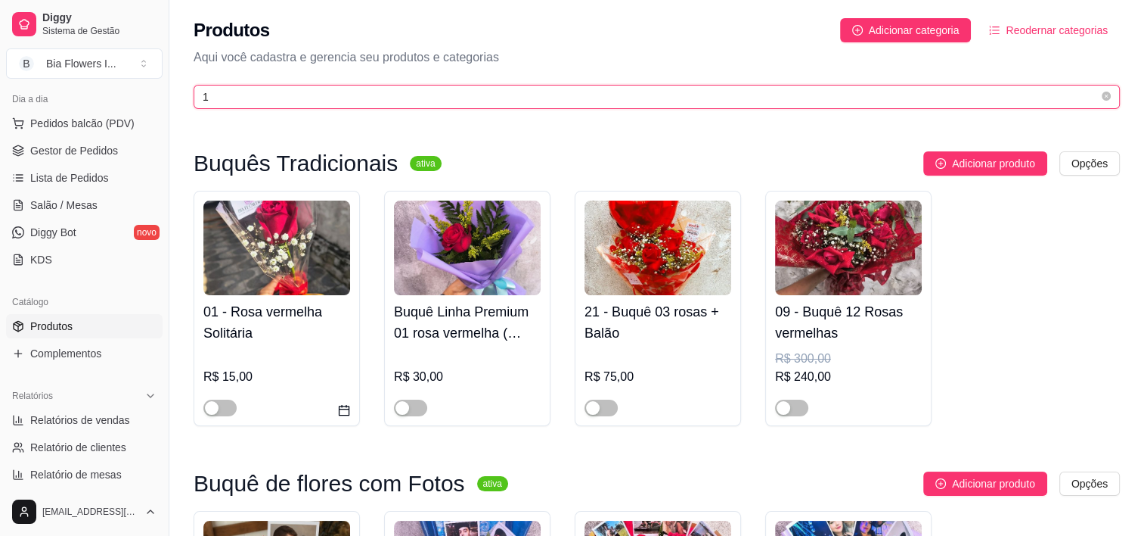
click at [405, 90] on input "1" at bounding box center [651, 96] width 896 height 17
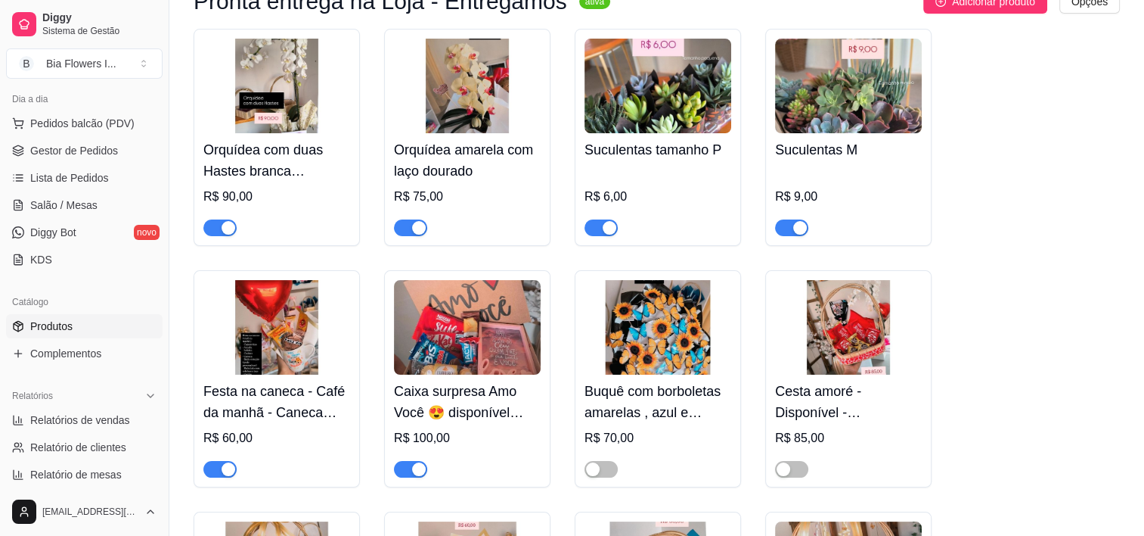
scroll to position [185, 0]
